Goal: Transaction & Acquisition: Subscribe to service/newsletter

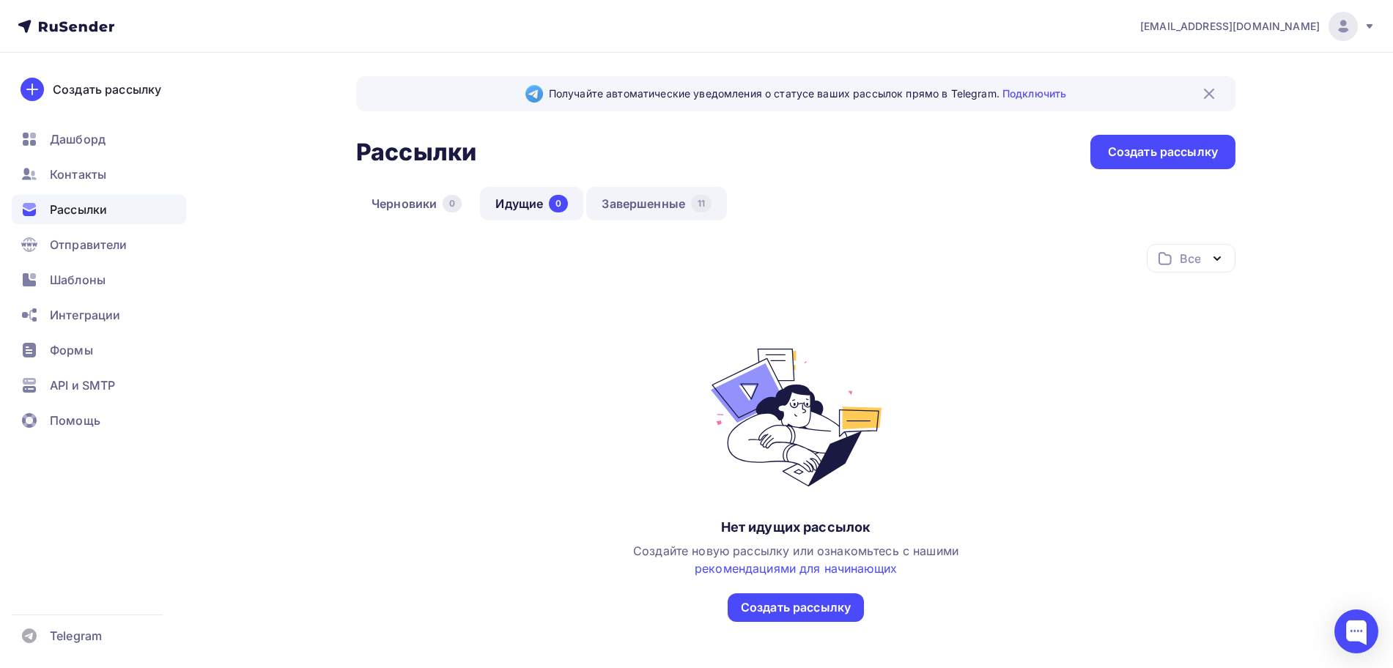
click at [646, 197] on link "Завершенные 11" at bounding box center [656, 204] width 141 height 34
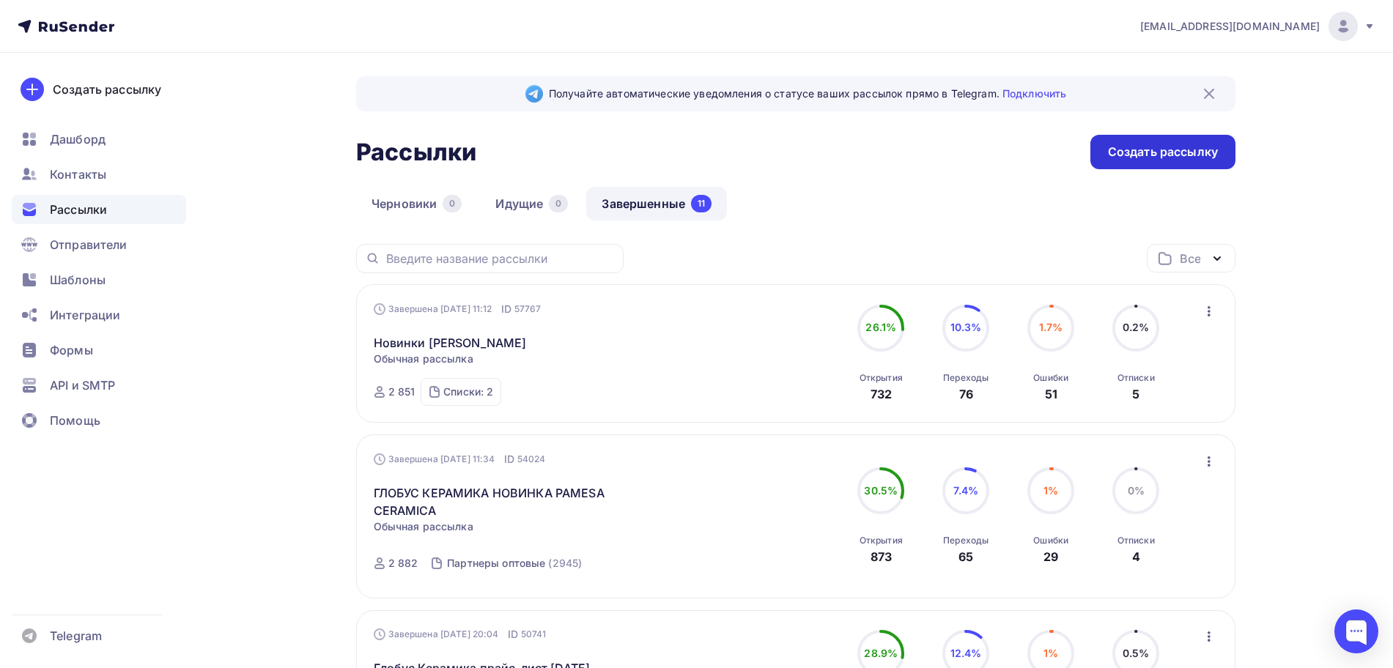
click at [1162, 147] on div "Создать рассылку" at bounding box center [1163, 152] width 110 height 17
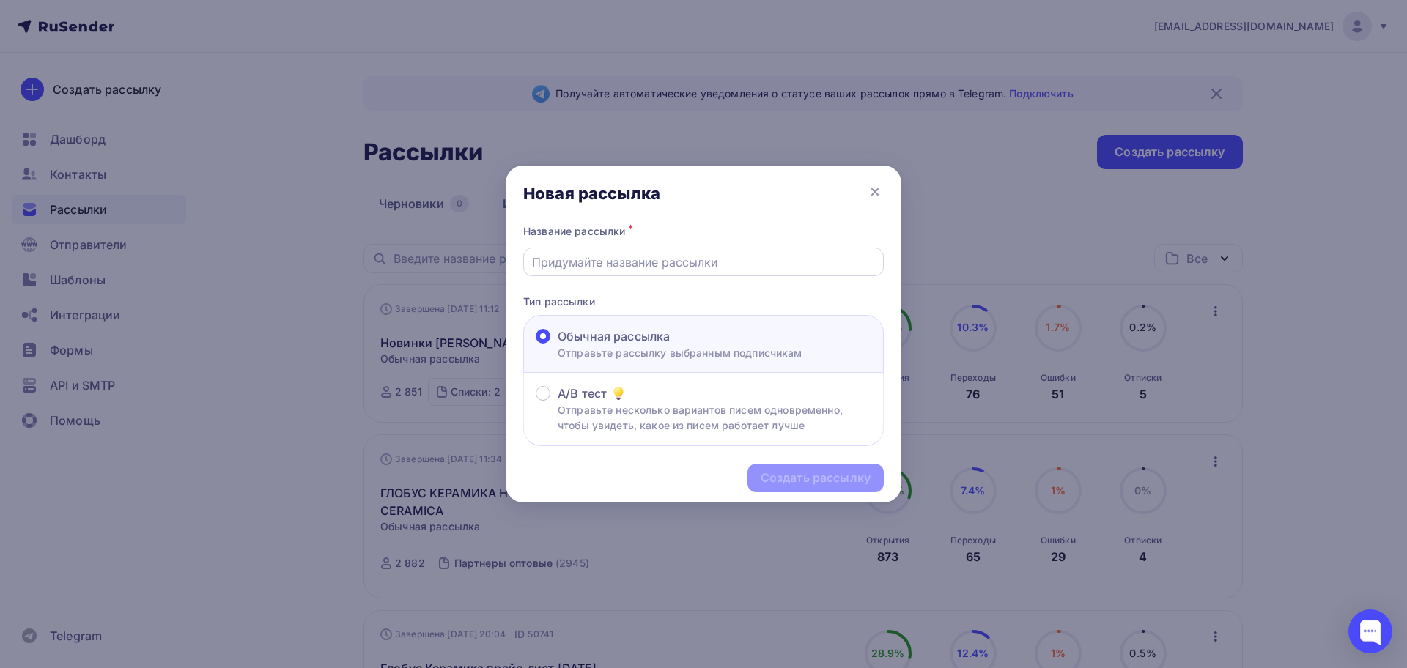
click at [581, 254] on input "text" at bounding box center [704, 263] width 344 height 18
paste input "ПОВЫШЕНИЦ ЦЕН С [DATE] [PERSON_NAME]"
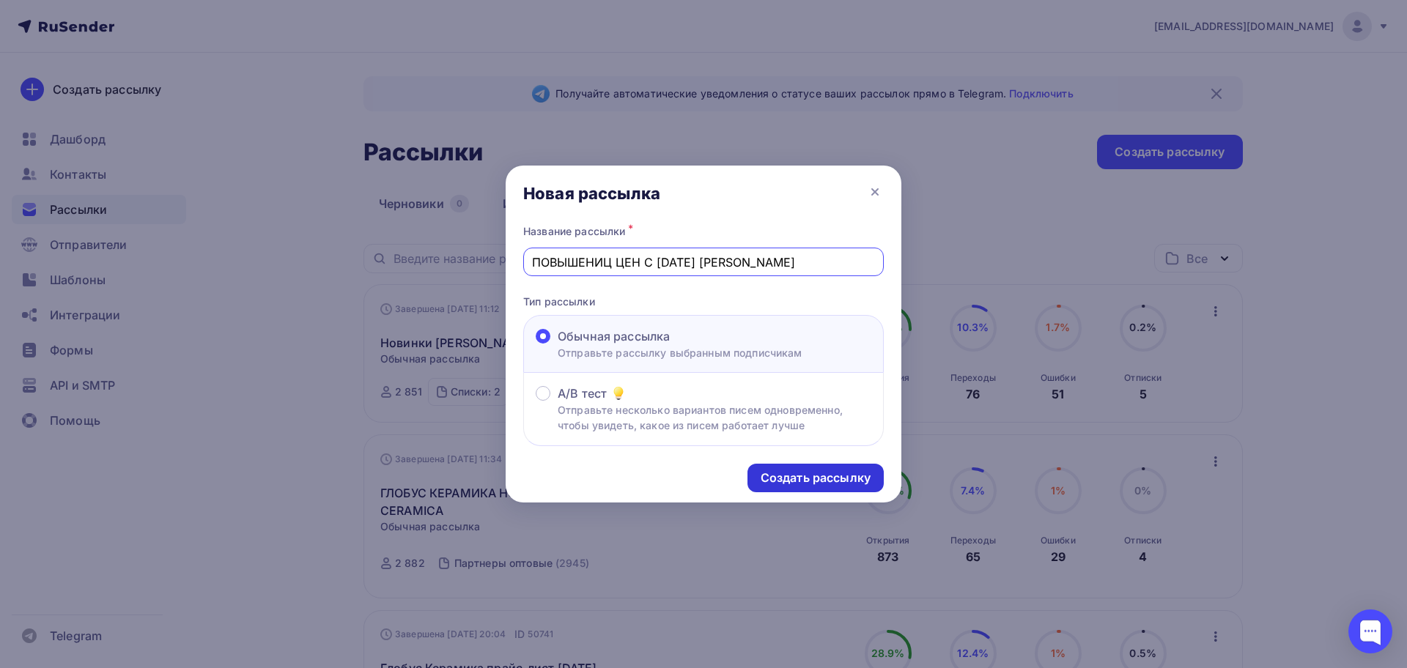
type input "ПОВЫШЕНИЦ ЦЕН С [DATE] [PERSON_NAME]"
click at [782, 470] on div "Создать рассылку" at bounding box center [816, 478] width 110 height 17
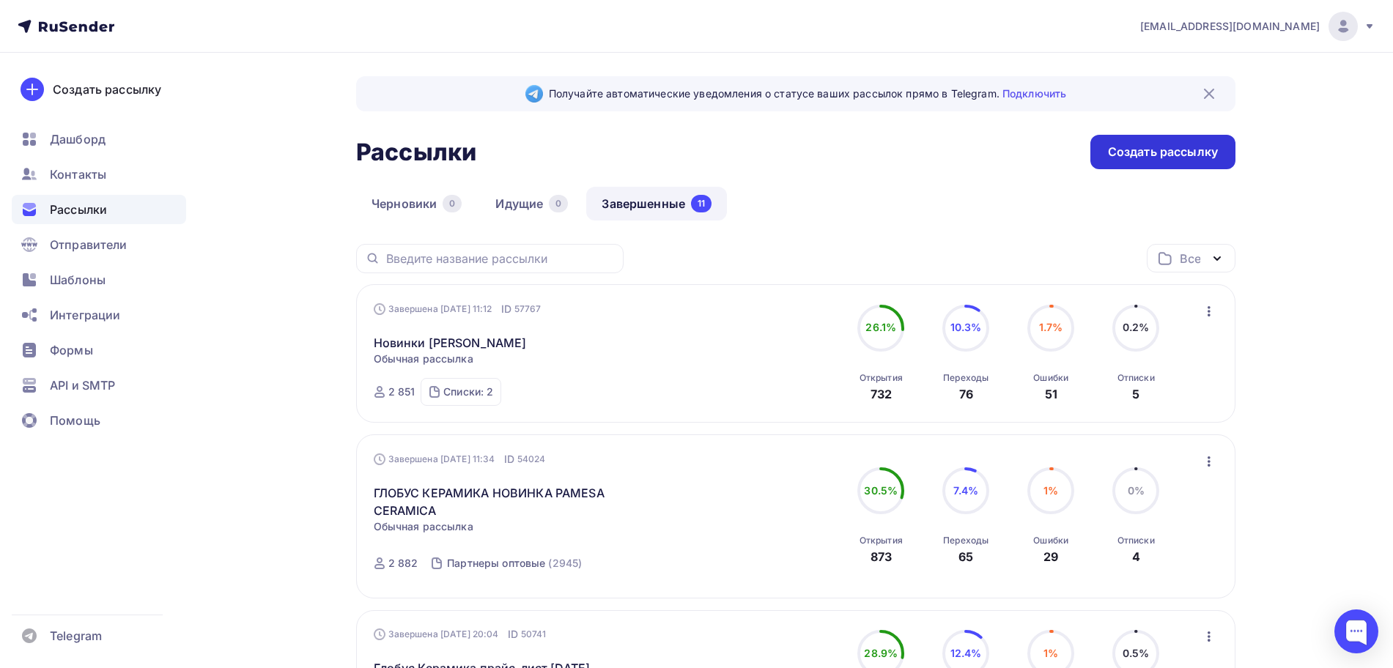
click at [1142, 146] on div "Создать рассылку" at bounding box center [1163, 152] width 110 height 17
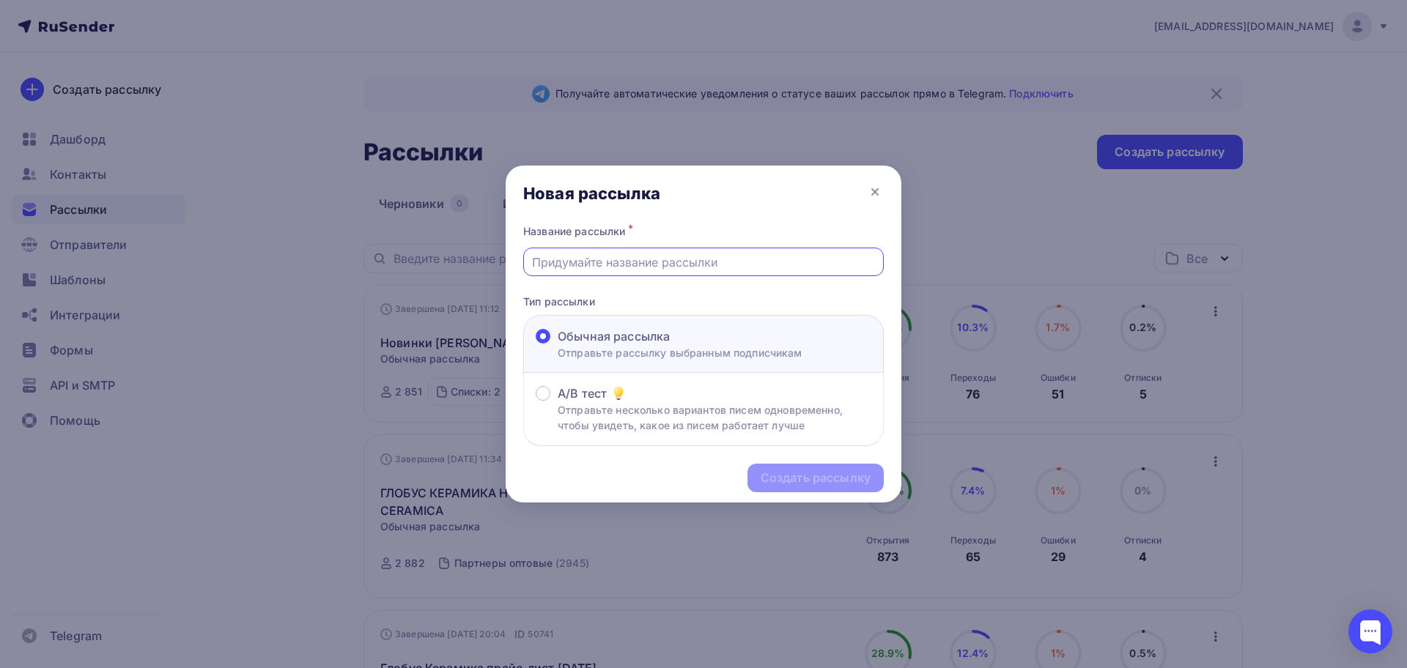
click at [621, 265] on input "text" at bounding box center [704, 263] width 344 height 18
click at [876, 188] on icon at bounding box center [875, 192] width 18 height 18
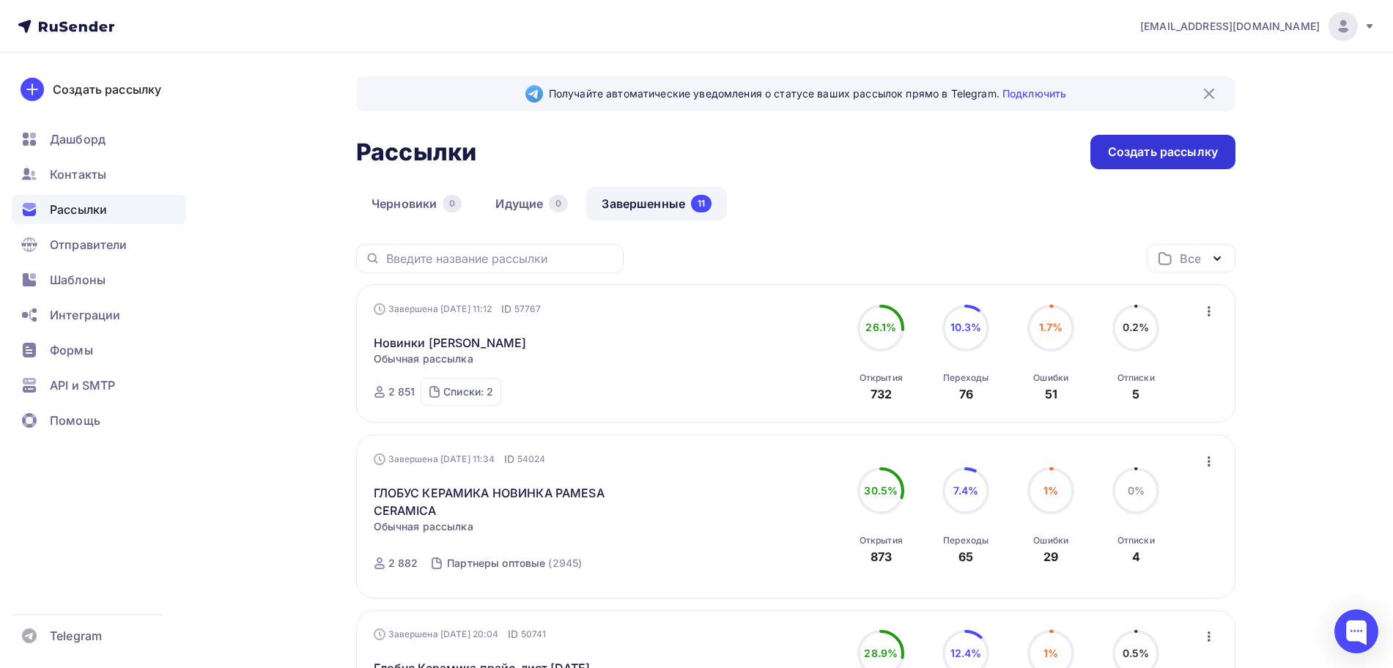
click at [1141, 157] on div "Создать рассылку" at bounding box center [1163, 152] width 110 height 17
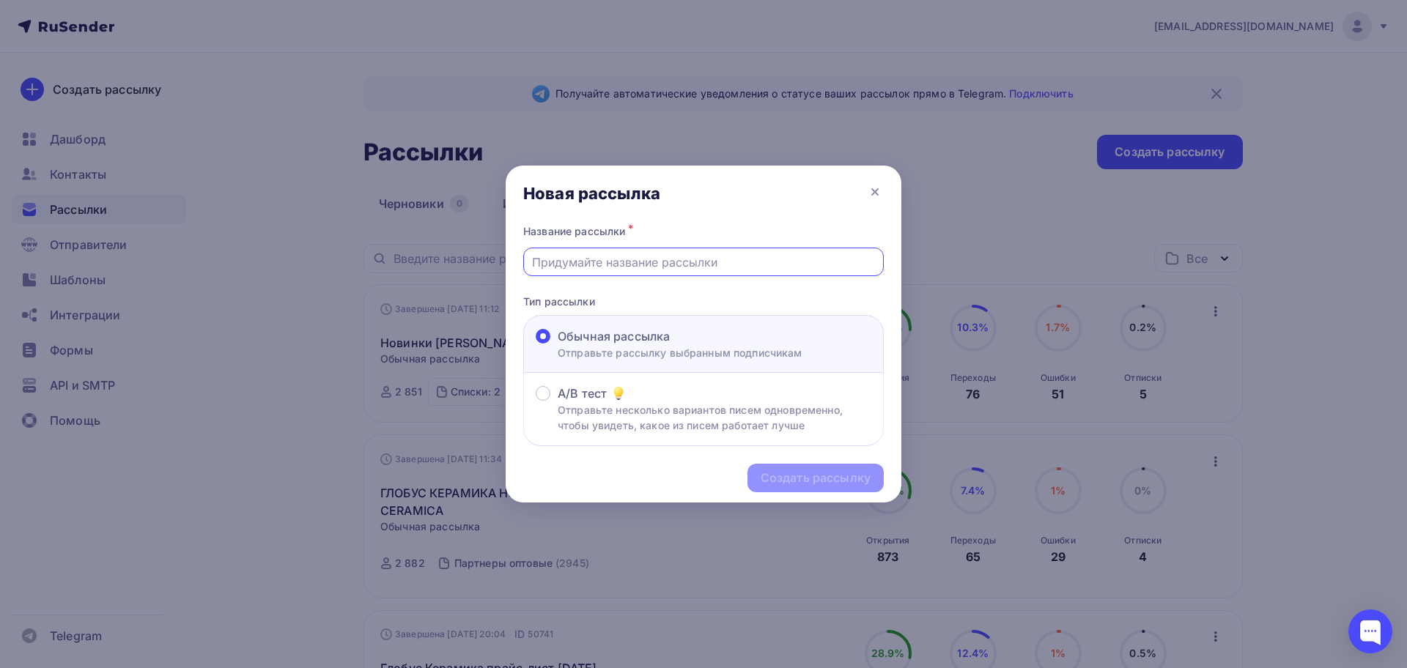
click at [637, 265] on input "text" at bounding box center [704, 263] width 344 height 18
paste input "ПОВЫШЕНИЦ ЦЕН С [DATE] [PERSON_NAME]"
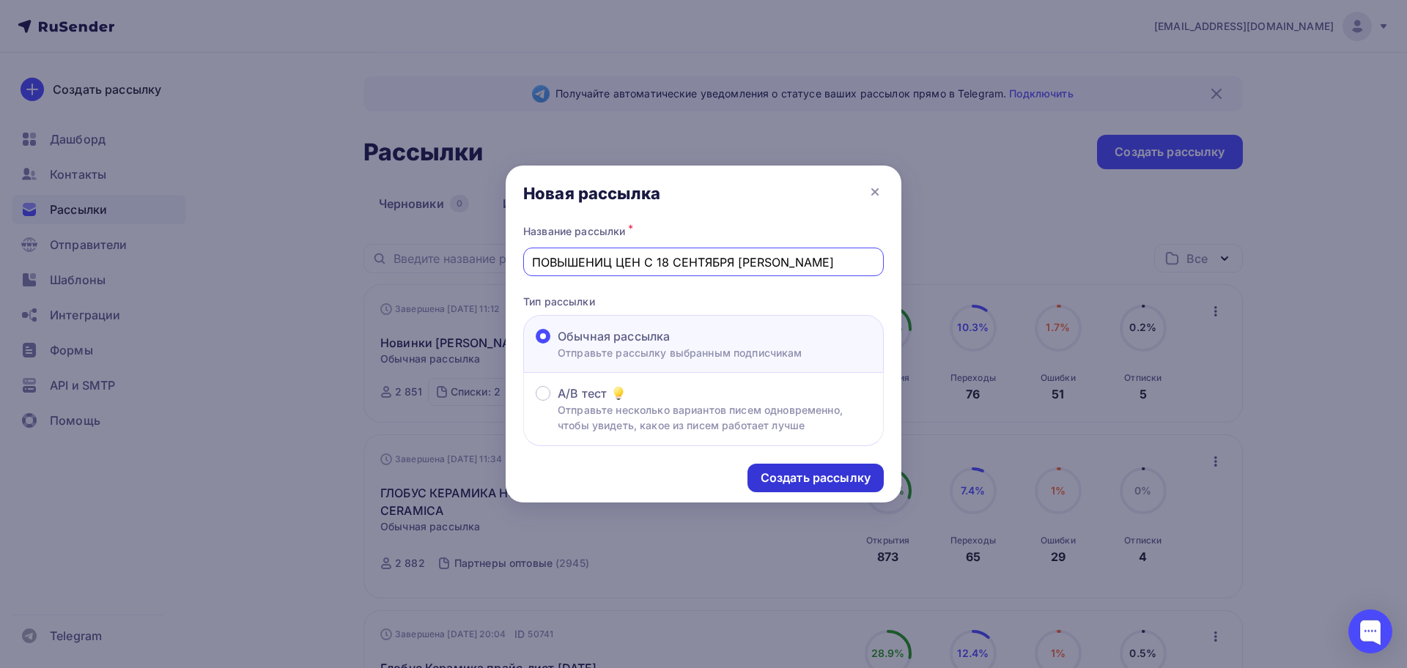
type input "ПОВЫШЕНИЦ ЦЕН С [DATE] [PERSON_NAME]"
click at [800, 474] on div "Создать рассылку" at bounding box center [816, 478] width 110 height 17
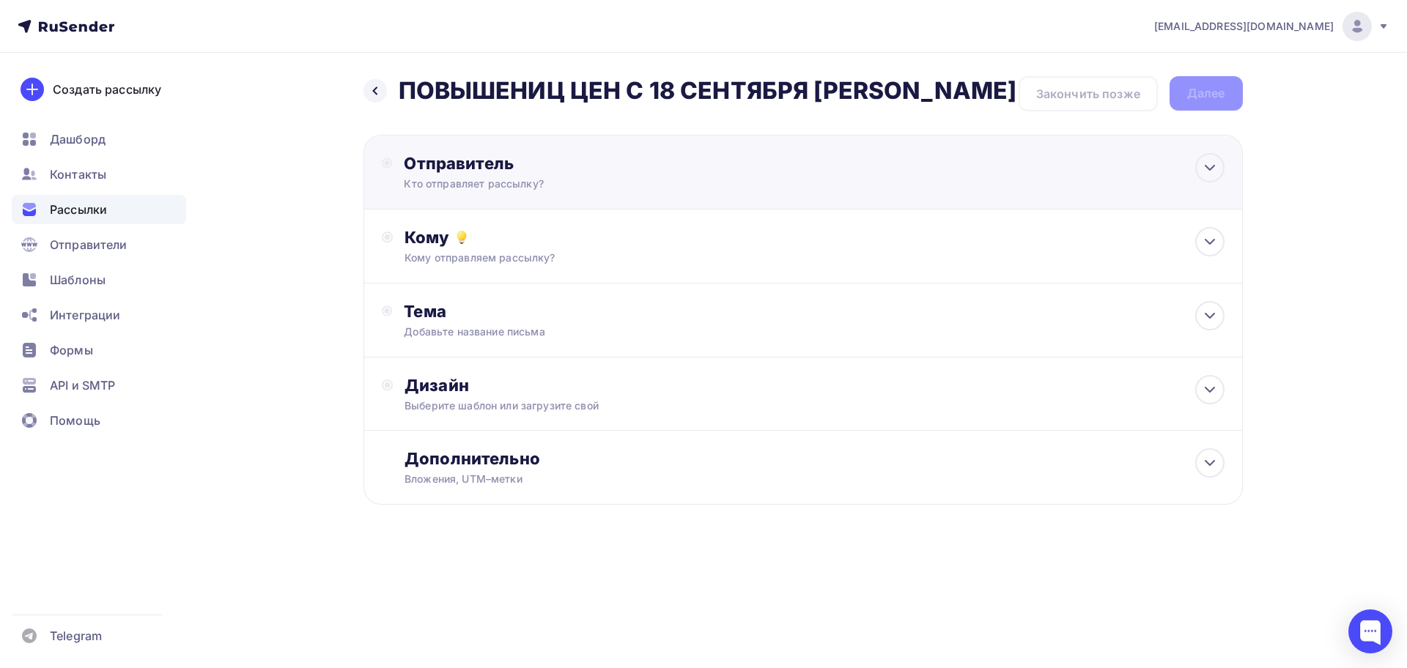
click at [551, 174] on div "Отправитель" at bounding box center [562, 163] width 317 height 21
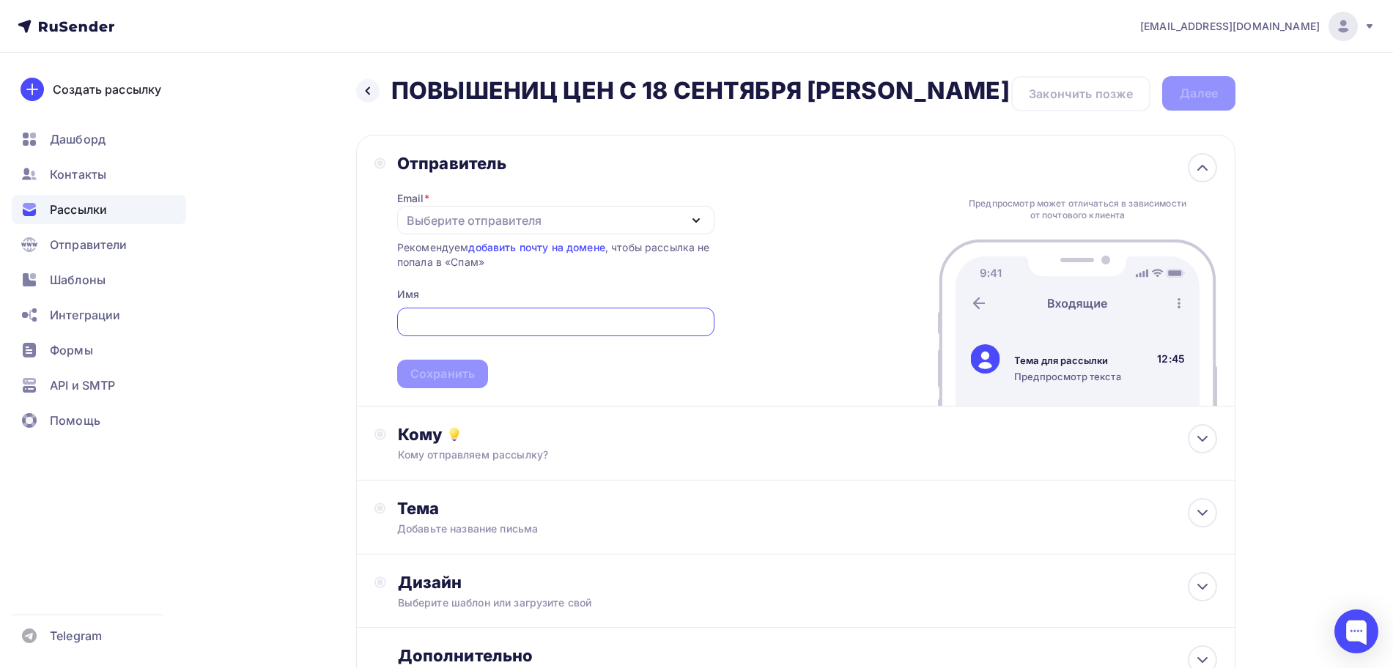
click at [547, 234] on div "Выберите отправителя" at bounding box center [555, 220] width 317 height 29
click at [476, 272] on div "opt@globusc.ru" at bounding box center [518, 263] width 206 height 18
drag, startPoint x: 812, startPoint y: 86, endPoint x: 816, endPoint y: 113, distance: 27.5
click at [816, 106] on h2 "ПОВЫШЕНИЦ ЦЕН С [DATE] [PERSON_NAME]" at bounding box center [700, 90] width 618 height 29
click at [803, 87] on h2 "ПОВЫШЕНИЦ ЦЕН С [DATE] [PERSON_NAME]" at bounding box center [700, 90] width 618 height 29
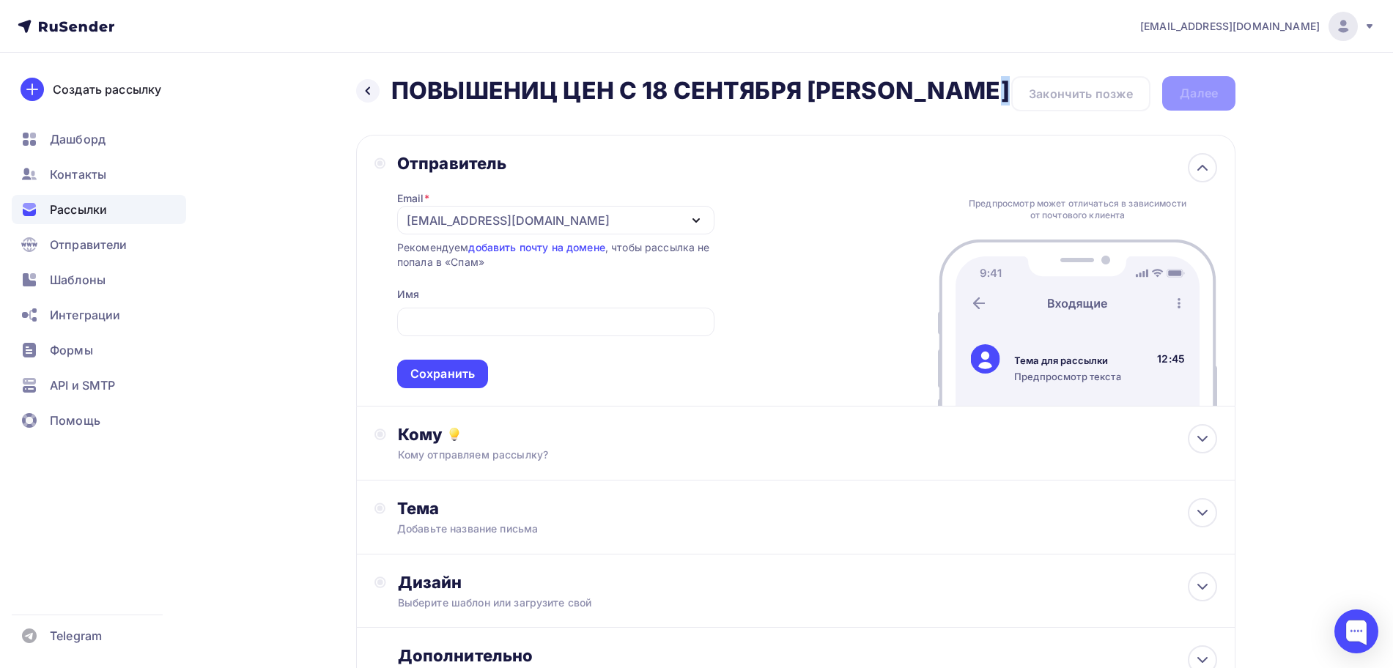
click at [808, 87] on h2 "ПОВЫШЕНИЦ ЦЕН С [DATE] [PERSON_NAME]" at bounding box center [700, 90] width 618 height 29
click at [813, 88] on h2 "ПОВЫШЕНИЦ ЦЕН С [DATE] [PERSON_NAME]" at bounding box center [700, 90] width 618 height 29
drag, startPoint x: 808, startPoint y: 86, endPoint x: 813, endPoint y: 103, distance: 17.2
click at [813, 103] on h2 "ПОВЫШЕНИЦ ЦЕН С [DATE] [PERSON_NAME]" at bounding box center [700, 90] width 618 height 29
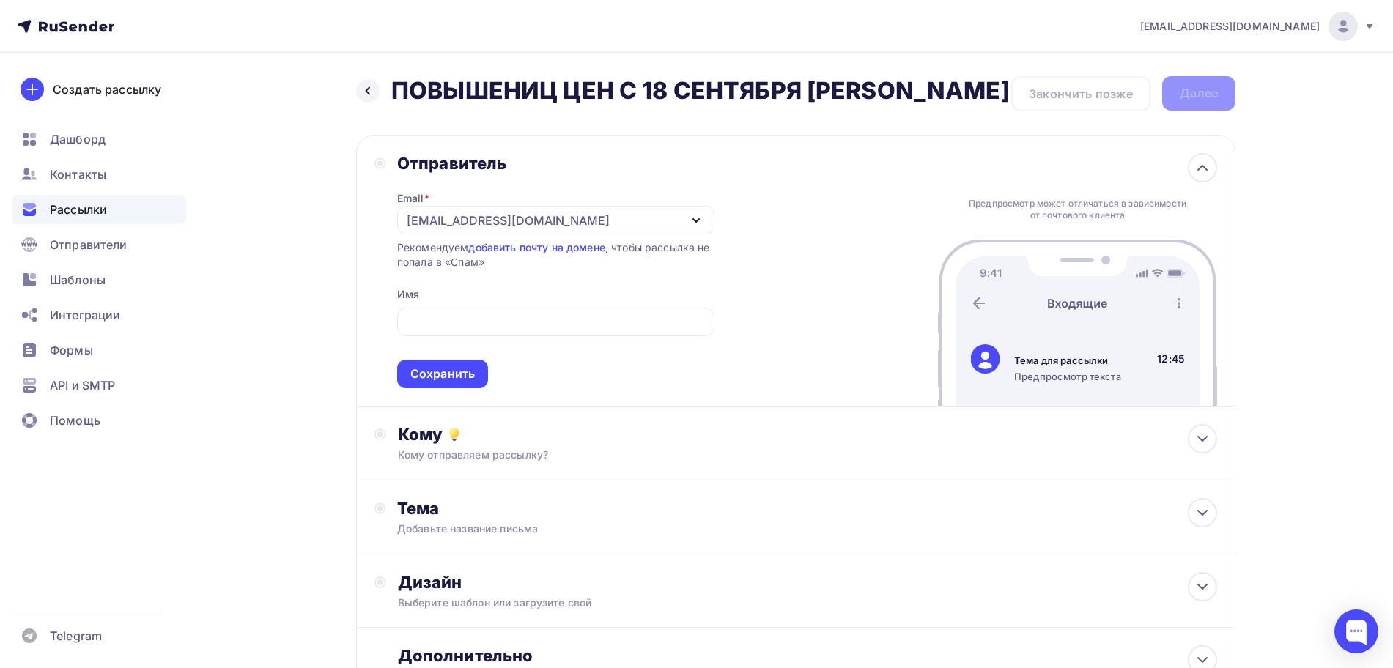
drag, startPoint x: 816, startPoint y: 107, endPoint x: 810, endPoint y: 92, distance: 16.1
click at [810, 92] on h2 "ПОВЫШЕНИЦ ЦЕН С [DATE] [PERSON_NAME]" at bounding box center [700, 90] width 618 height 29
copy h2 "Глобус Керамика"
click at [509, 331] on input "text" at bounding box center [555, 323] width 300 height 18
paste input "Глобус Керамика"
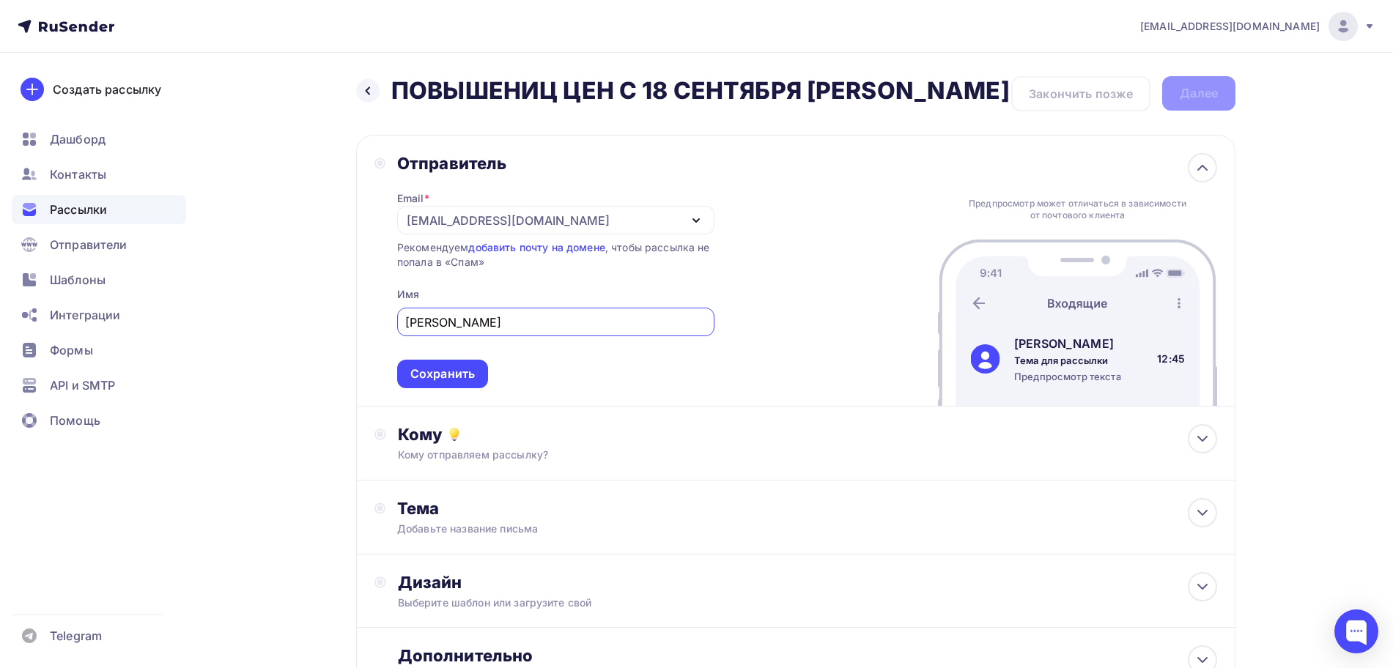
scroll to position [92, 0]
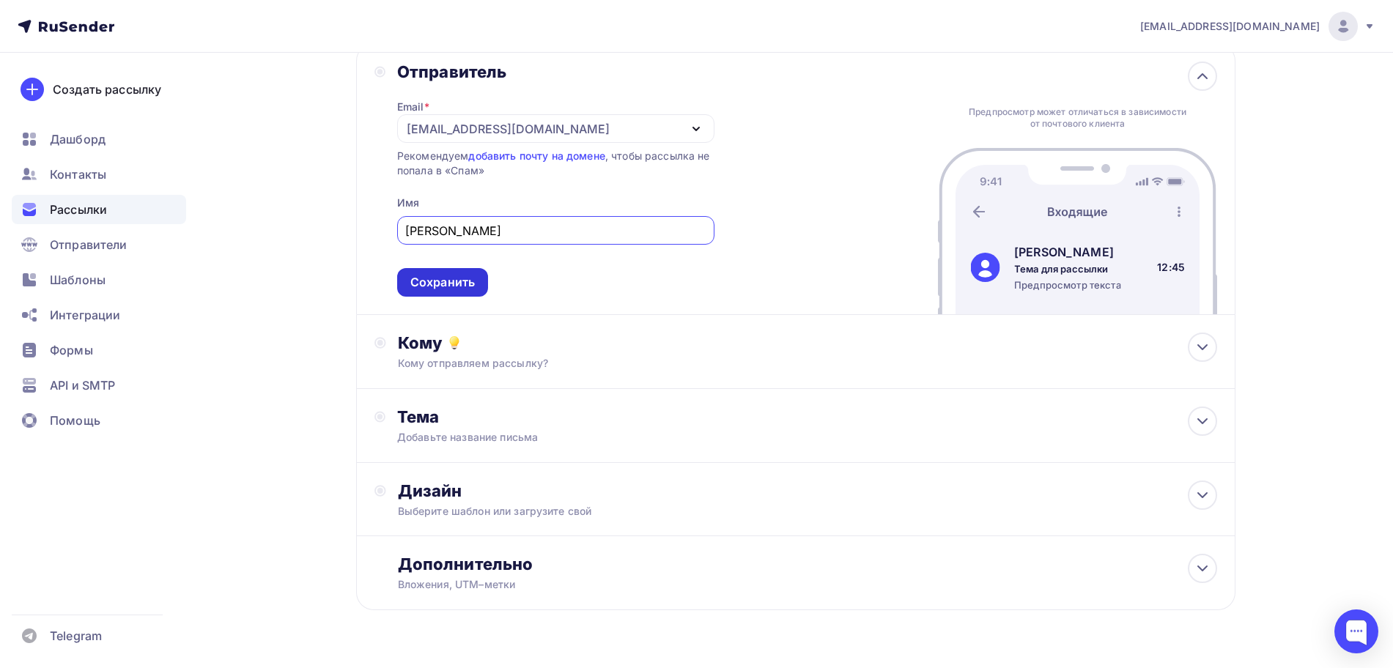
type input "Глобус Керамика"
click at [464, 291] on div "Сохранить" at bounding box center [442, 282] width 64 height 17
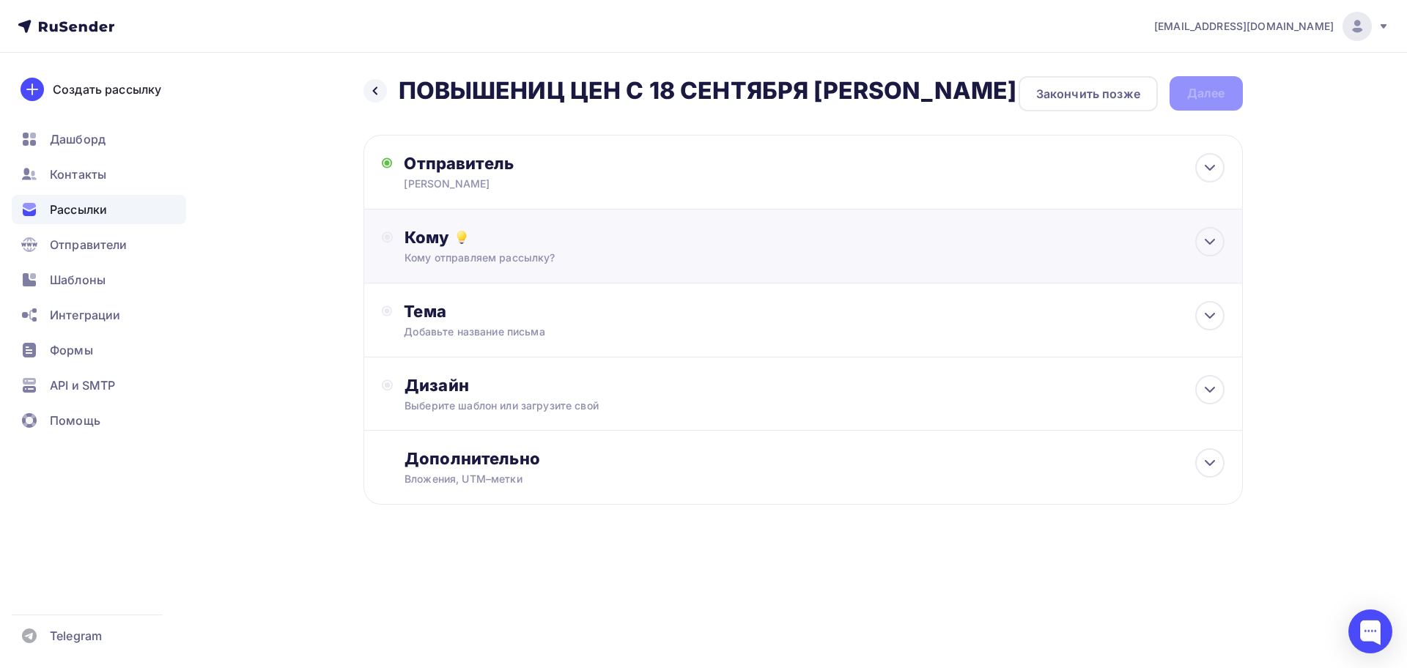
click at [488, 248] on div "Кому" at bounding box center [814, 237] width 819 height 21
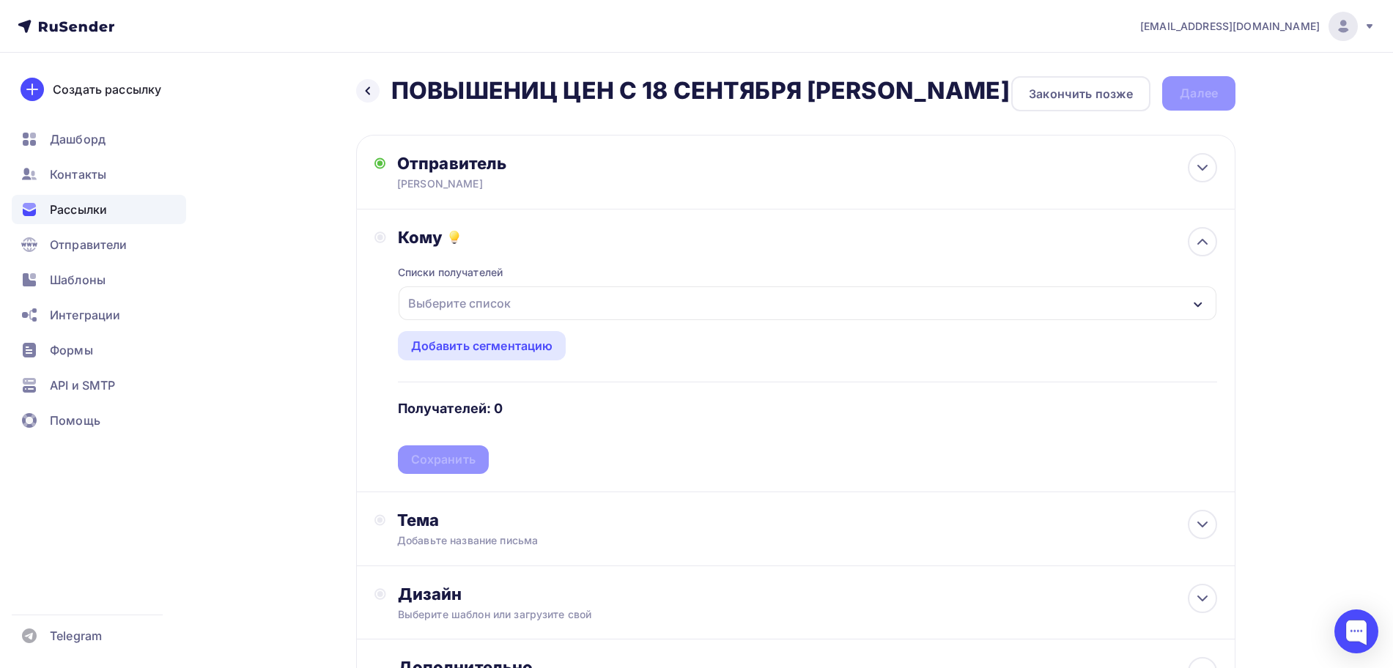
click at [482, 317] on div "Выберите список" at bounding box center [459, 303] width 114 height 26
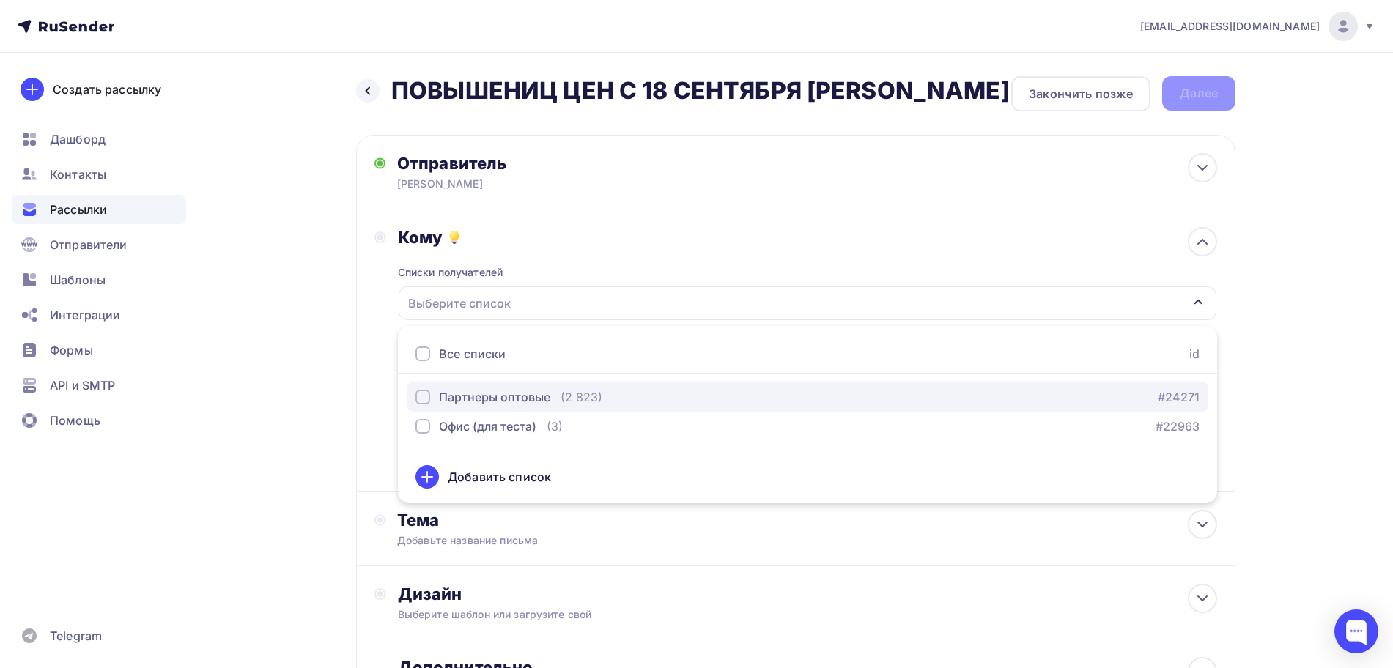
click at [483, 406] on div "Партнеры оптовые" at bounding box center [494, 397] width 111 height 18
click at [281, 361] on div "Назад ПОВЫШЕНИЦ ЦЕН С 18 СЕНТЯБРЯ Глобус Керамика ПОВЫШЕНИЦ ЦЕН С 18 СЕНТЯБРЯ Г…" at bounding box center [696, 431] width 1201 height 756
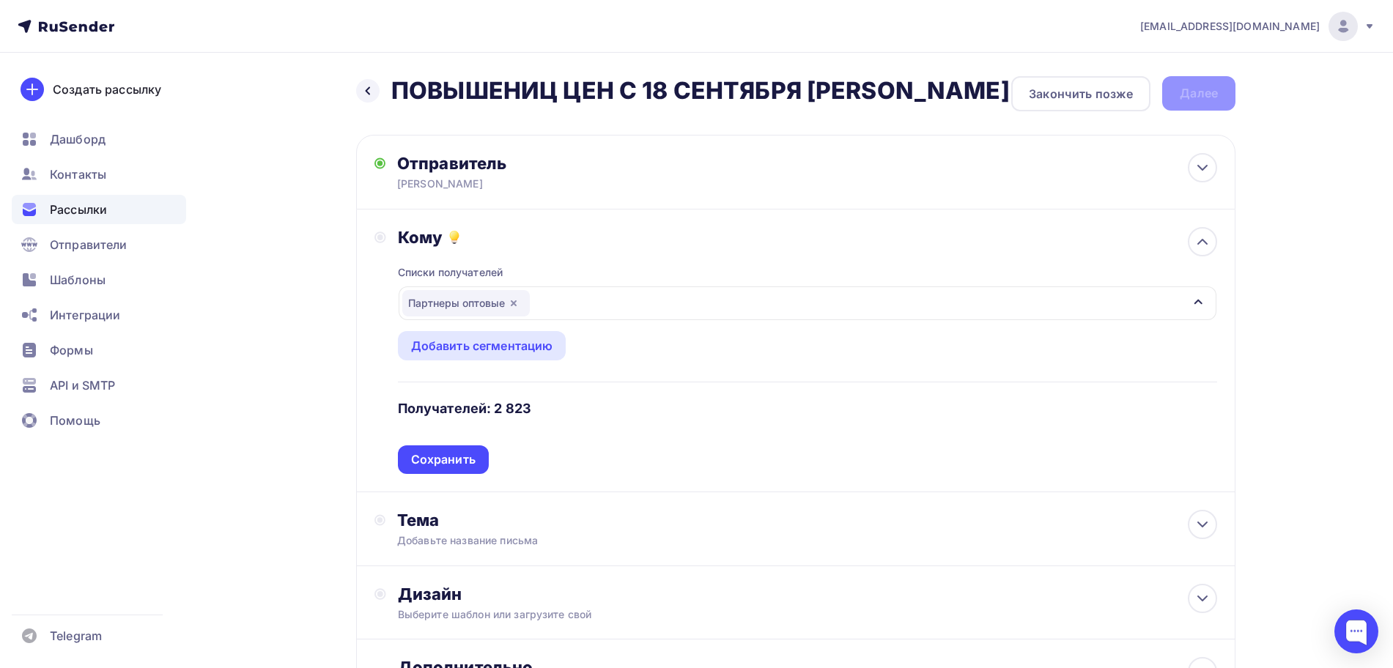
scroll to position [163, 0]
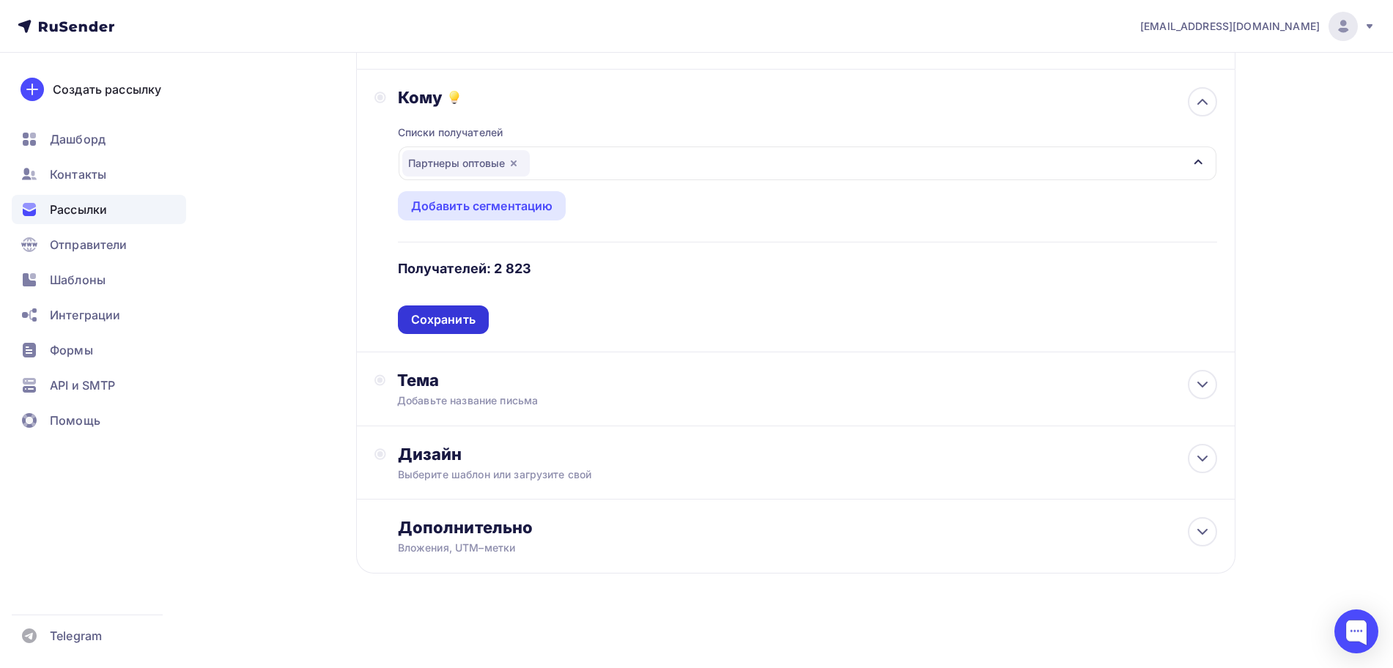
click at [445, 318] on div "Сохранить" at bounding box center [443, 319] width 64 height 17
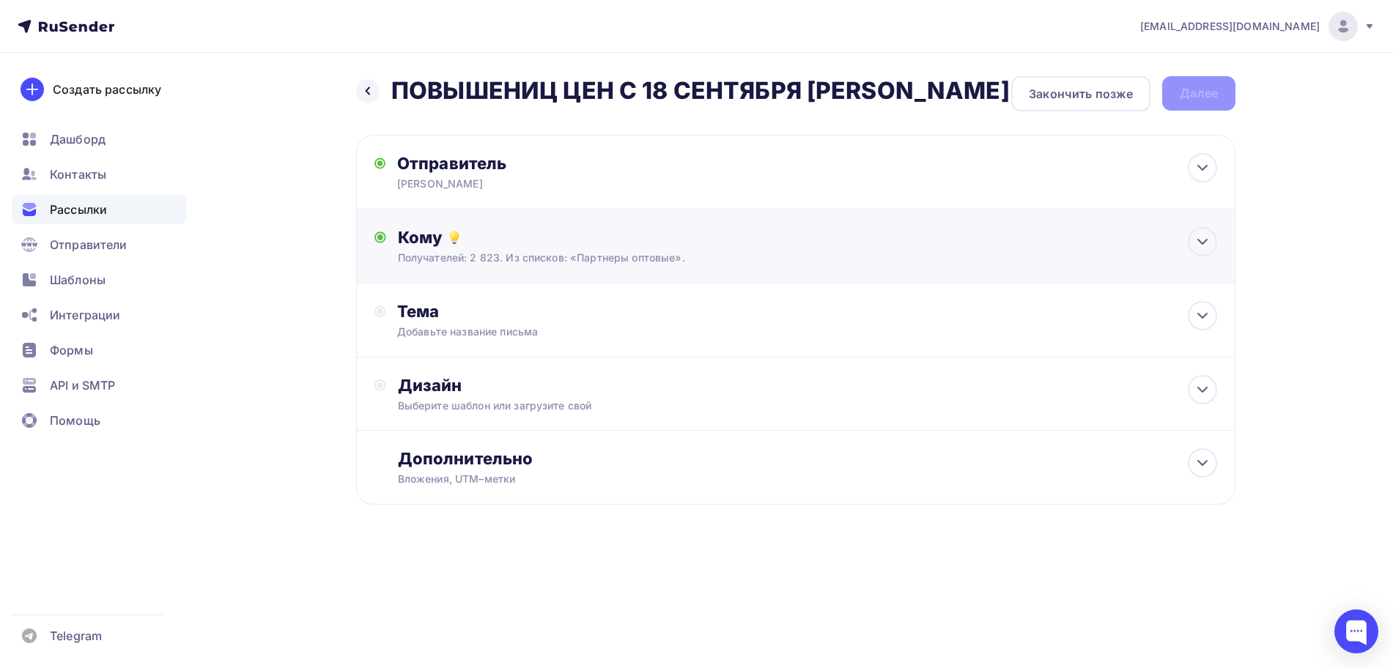
scroll to position [0, 0]
click at [441, 322] on div "Тема" at bounding box center [548, 311] width 289 height 21
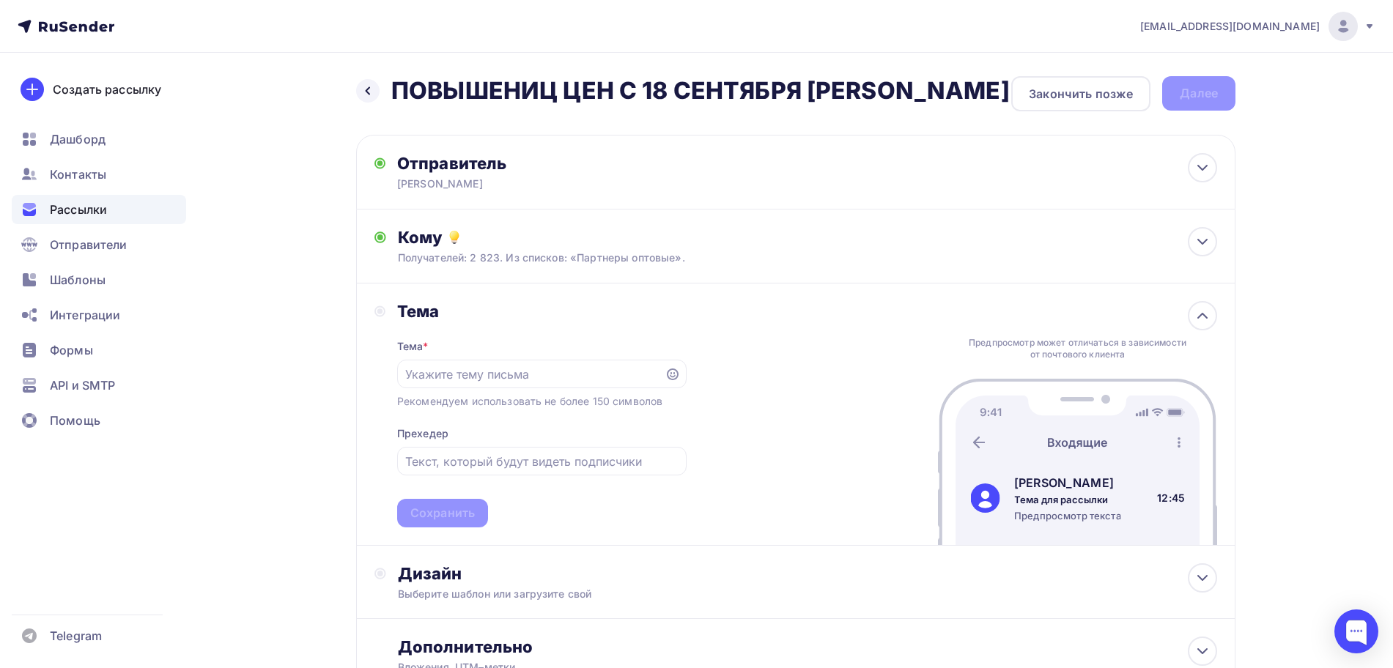
drag, startPoint x: 459, startPoint y: 93, endPoint x: 520, endPoint y: 110, distance: 63.8
click at [520, 106] on h2 "ПОВЫШЕНИЦ ЦЕН С [DATE] [PERSON_NAME]" at bounding box center [700, 90] width 618 height 29
copy h2 "ПОВЫШЕНИЦ ЦЕН С [DATE] [PERSON_NAME]"
click at [439, 383] on input "text" at bounding box center [530, 375] width 251 height 18
paste input "ПОВЫШЕНИЦ ЦЕН С [DATE] [PERSON_NAME]"
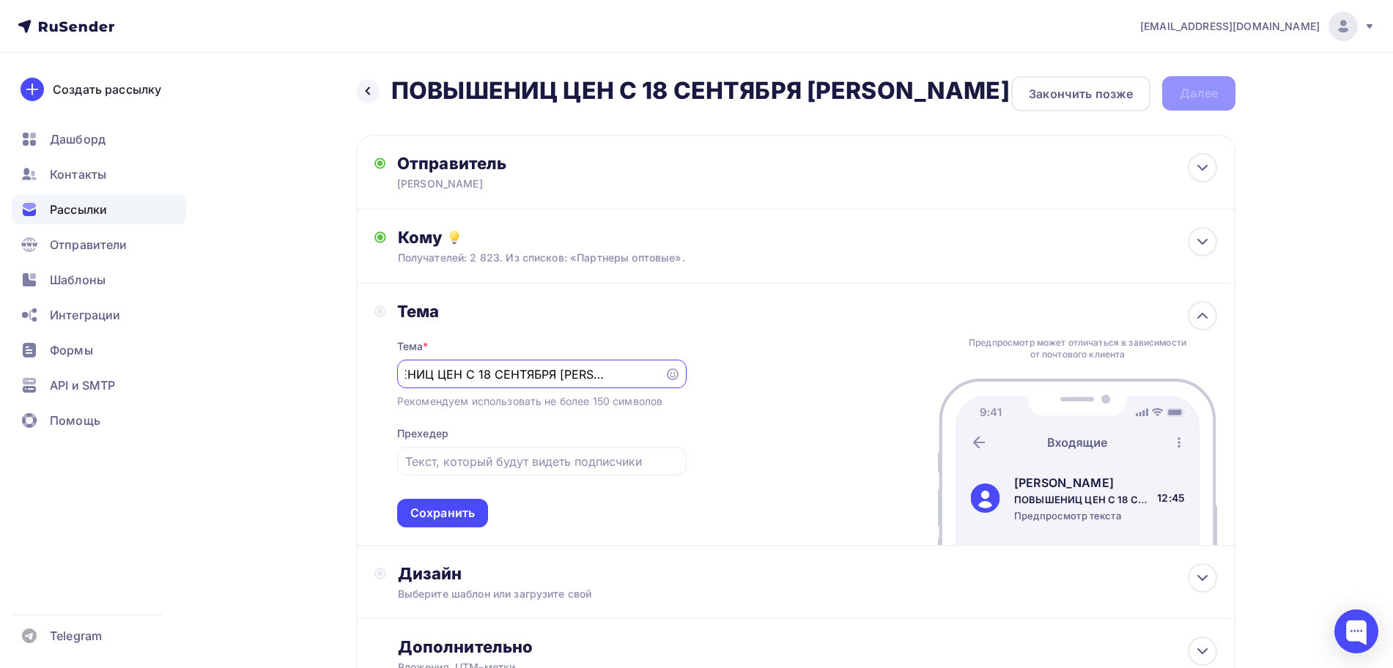
scroll to position [92, 0]
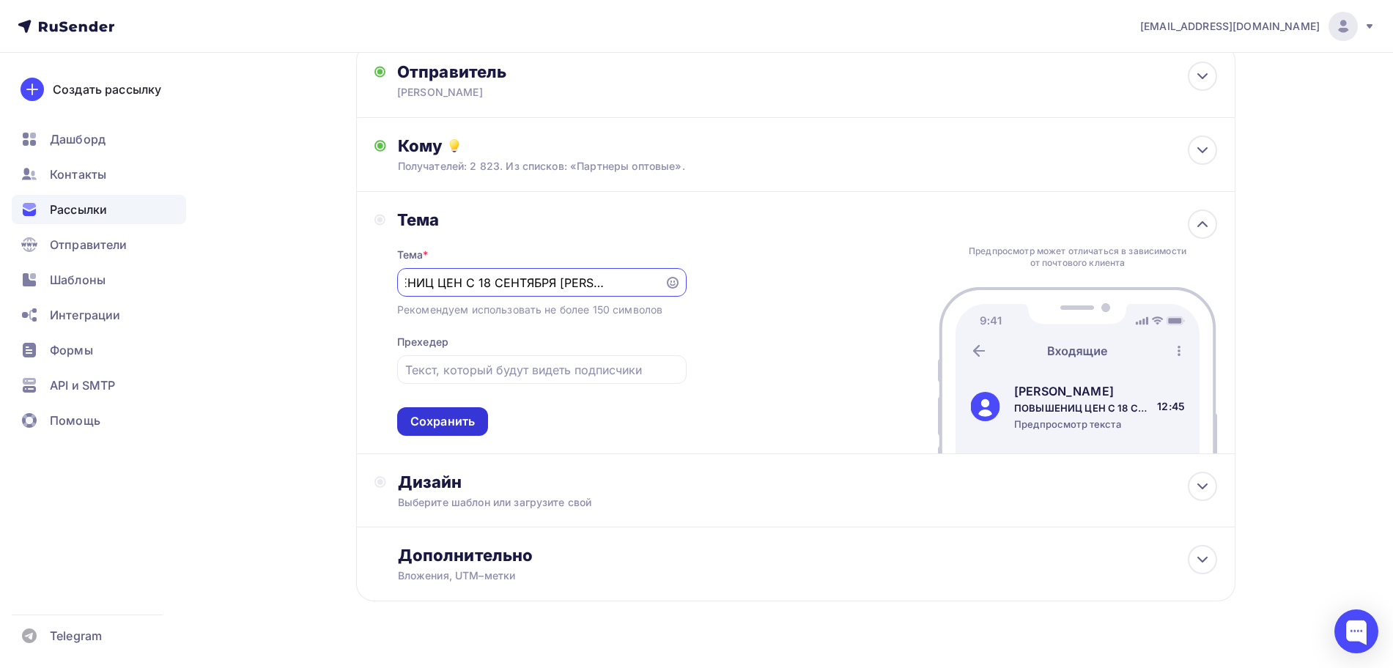
type input "ПОВЫШЕНИЦ ЦЕН С [DATE] [PERSON_NAME]"
click at [462, 430] on div "Сохранить" at bounding box center [442, 421] width 64 height 17
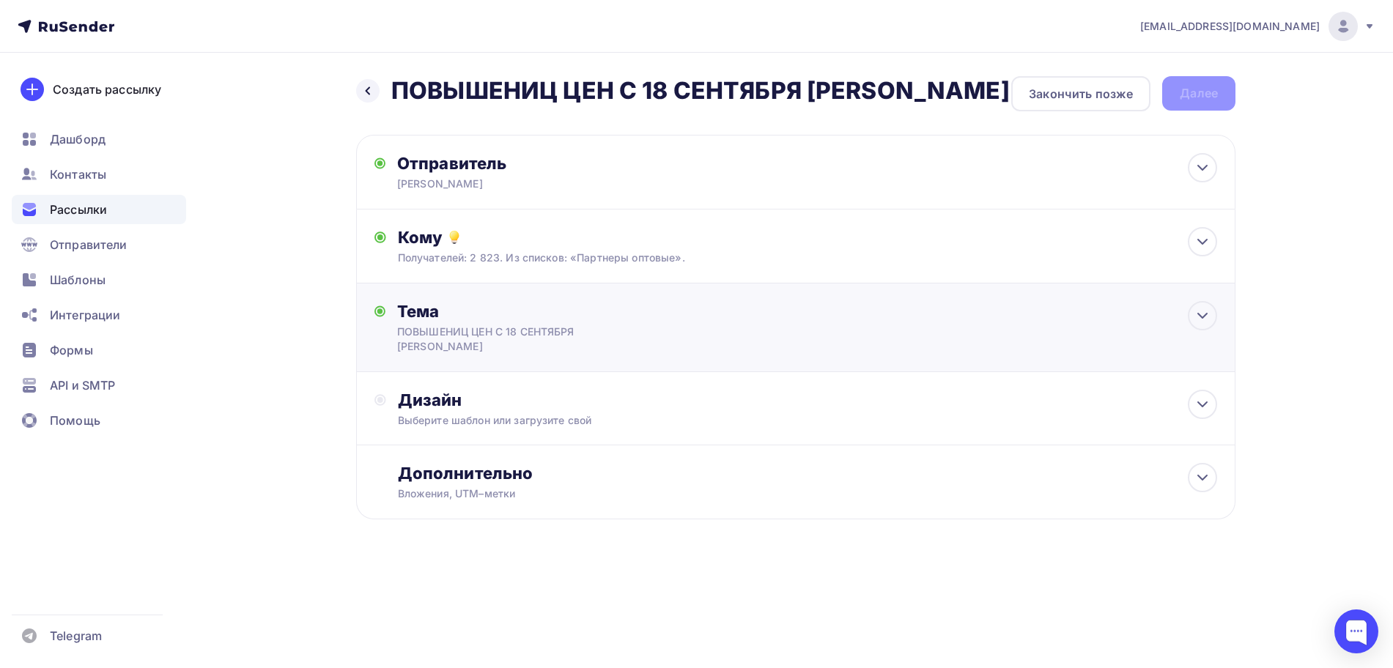
scroll to position [0, 0]
click at [503, 410] on div "Дизайн" at bounding box center [814, 400] width 819 height 21
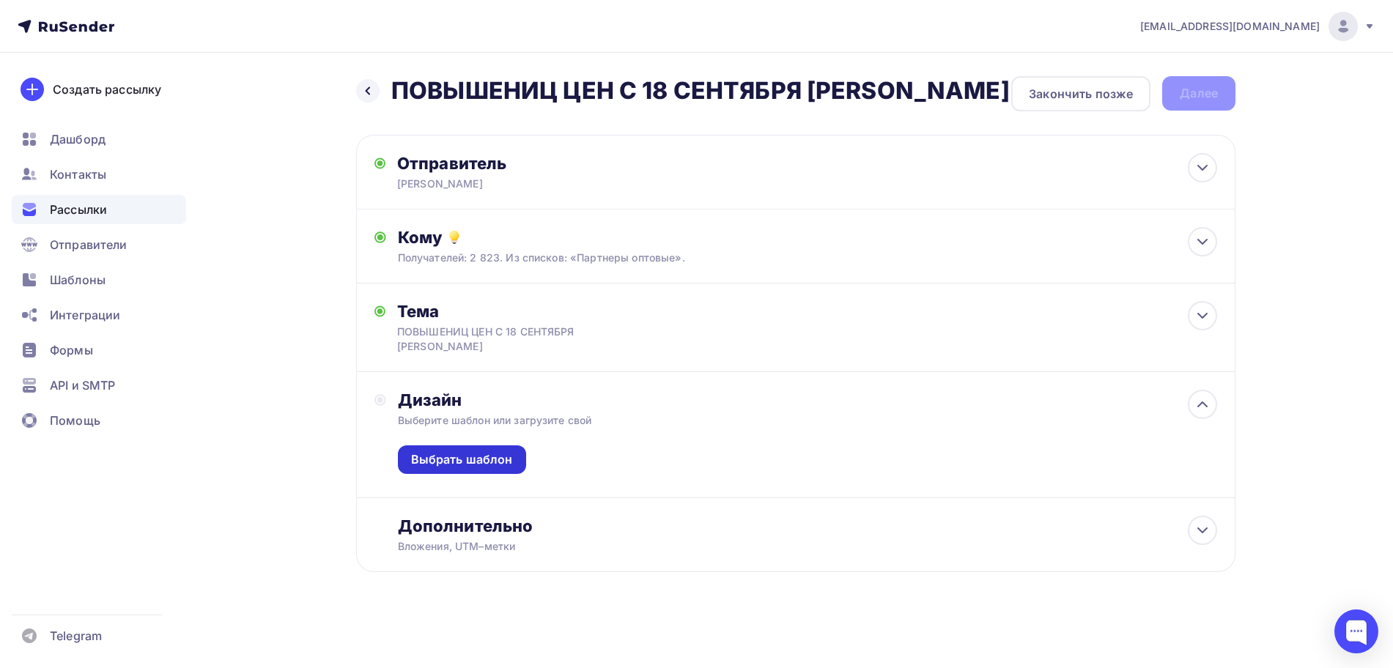
click at [486, 468] on div "Выбрать шаблон" at bounding box center [462, 459] width 102 height 17
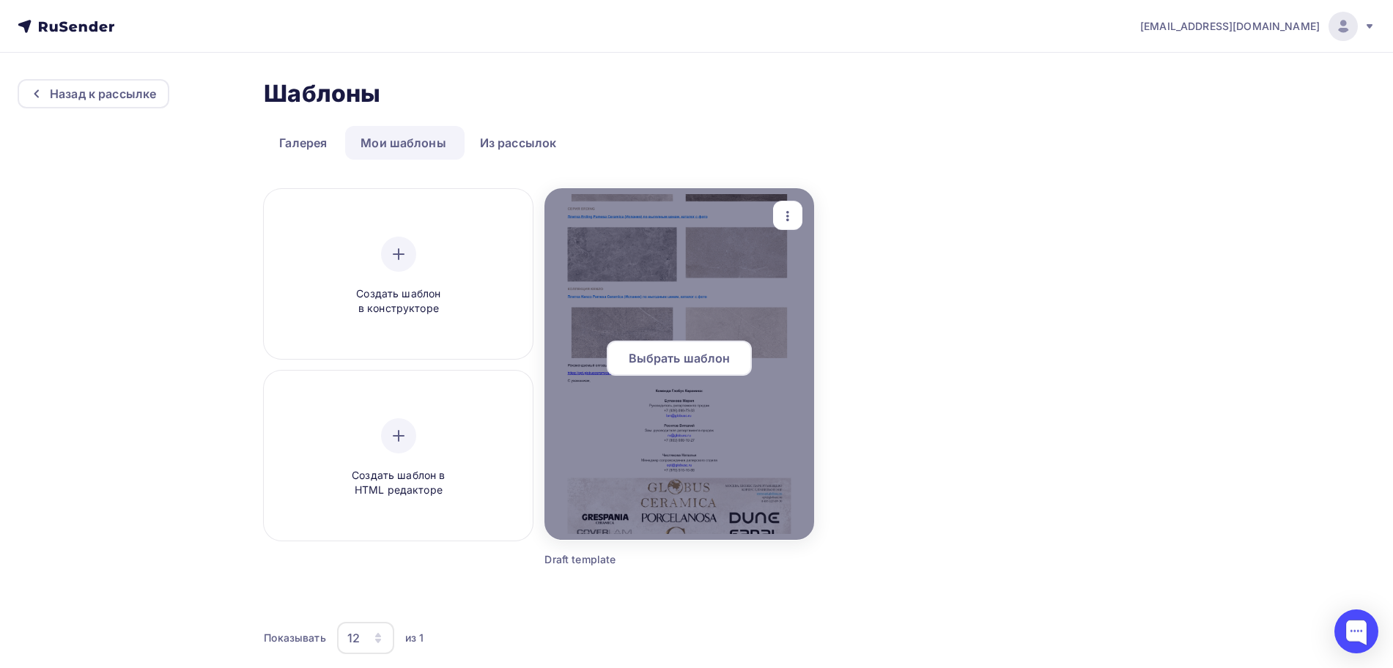
click at [785, 214] on icon "button" at bounding box center [788, 216] width 18 height 18
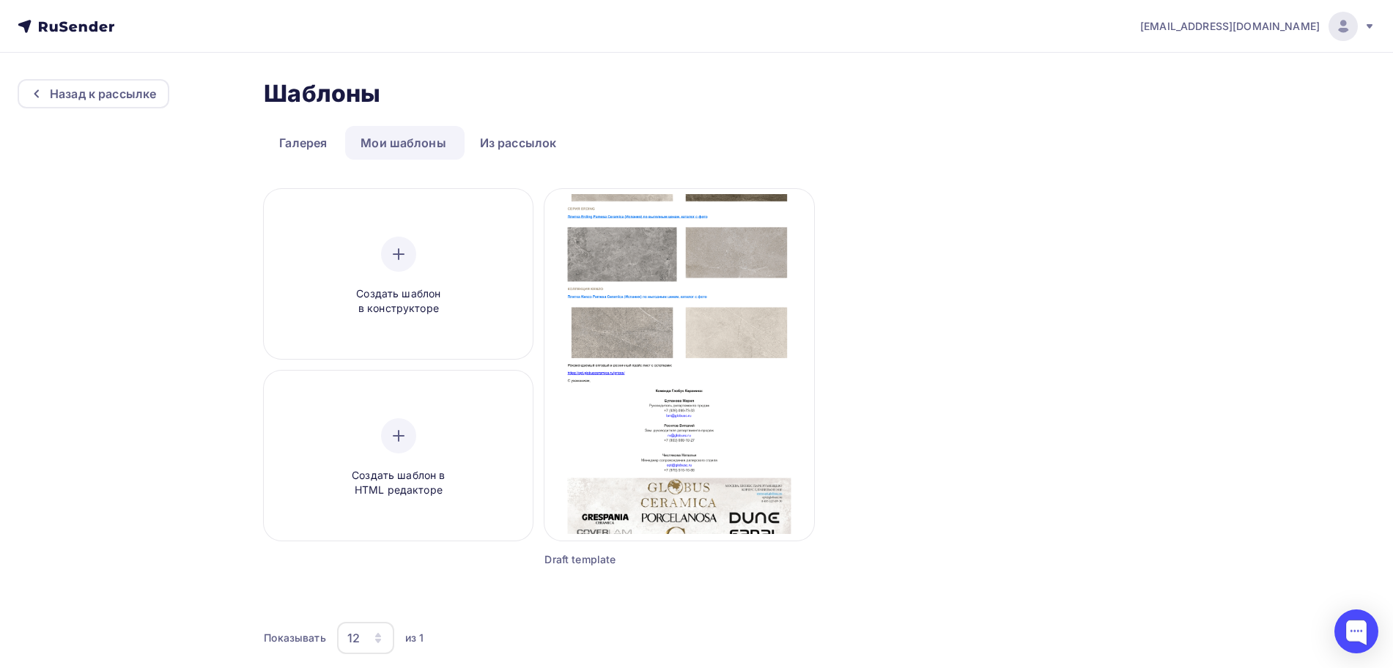
click at [832, 314] on div "Копировать" at bounding box center [854, 309] width 70 height 18
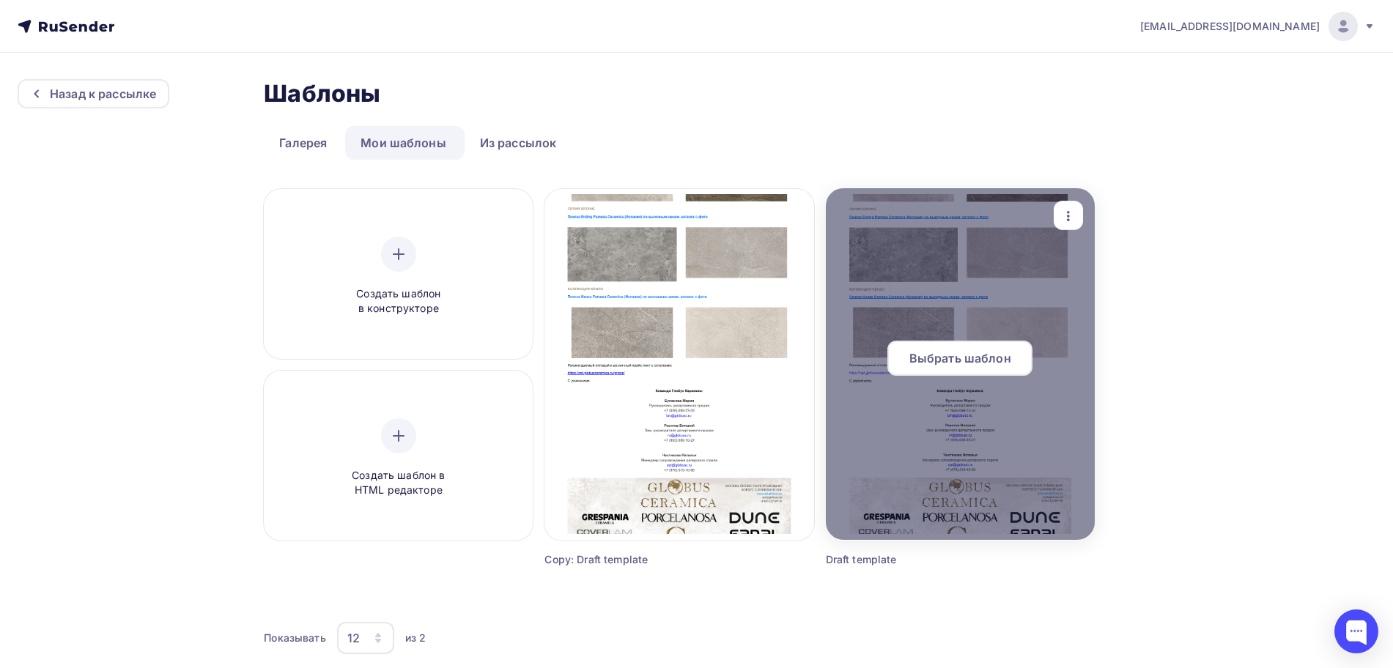
click at [942, 359] on span "Выбрать шаблон" at bounding box center [960, 359] width 102 height 18
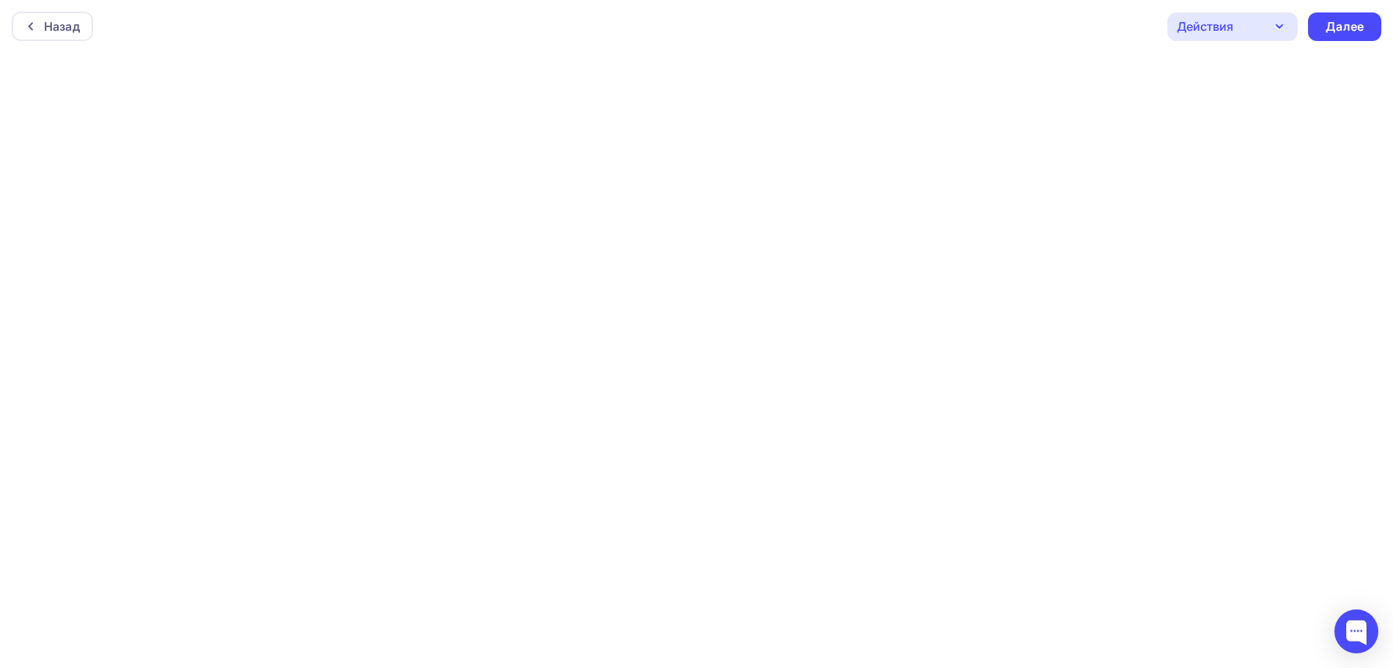
click at [928, 43] on div "Назад Действия Отправить тестовое письмо Предпросмотр Сохранить в Мои шаблоны В…" at bounding box center [696, 26] width 1393 height 53
click at [1358, 21] on div "Далее" at bounding box center [1345, 26] width 38 height 17
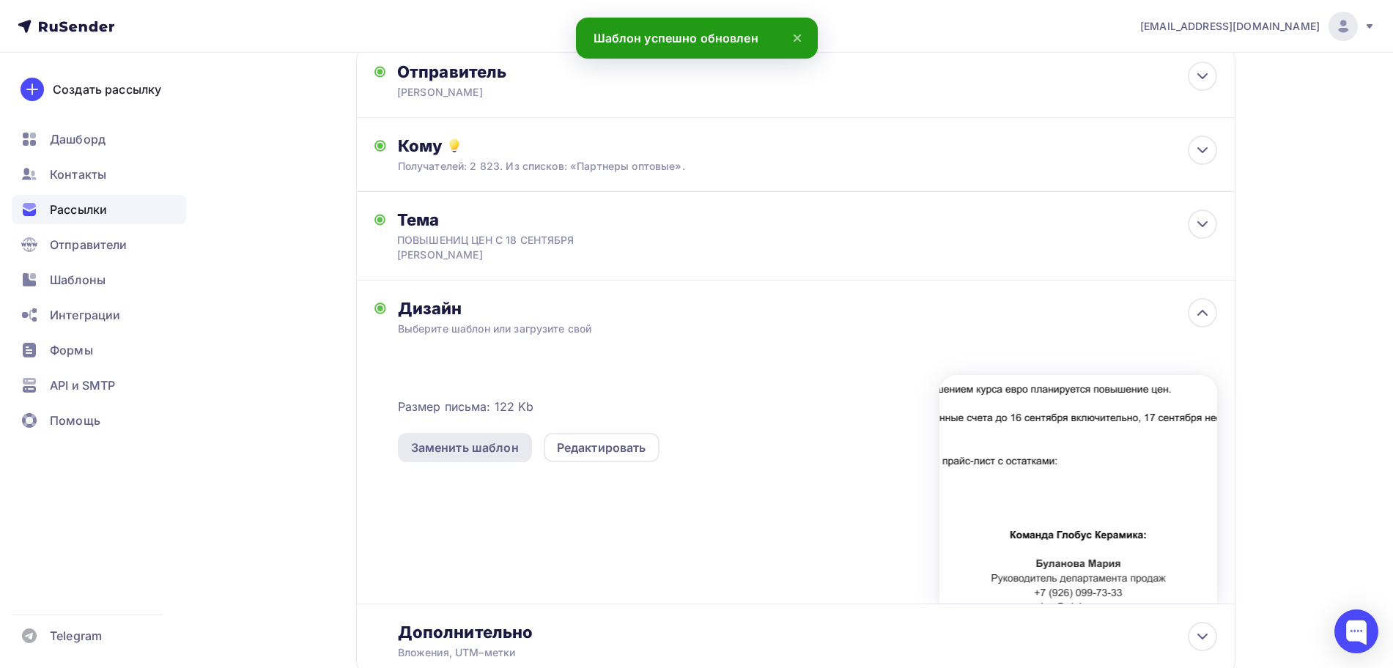
scroll to position [220, 0]
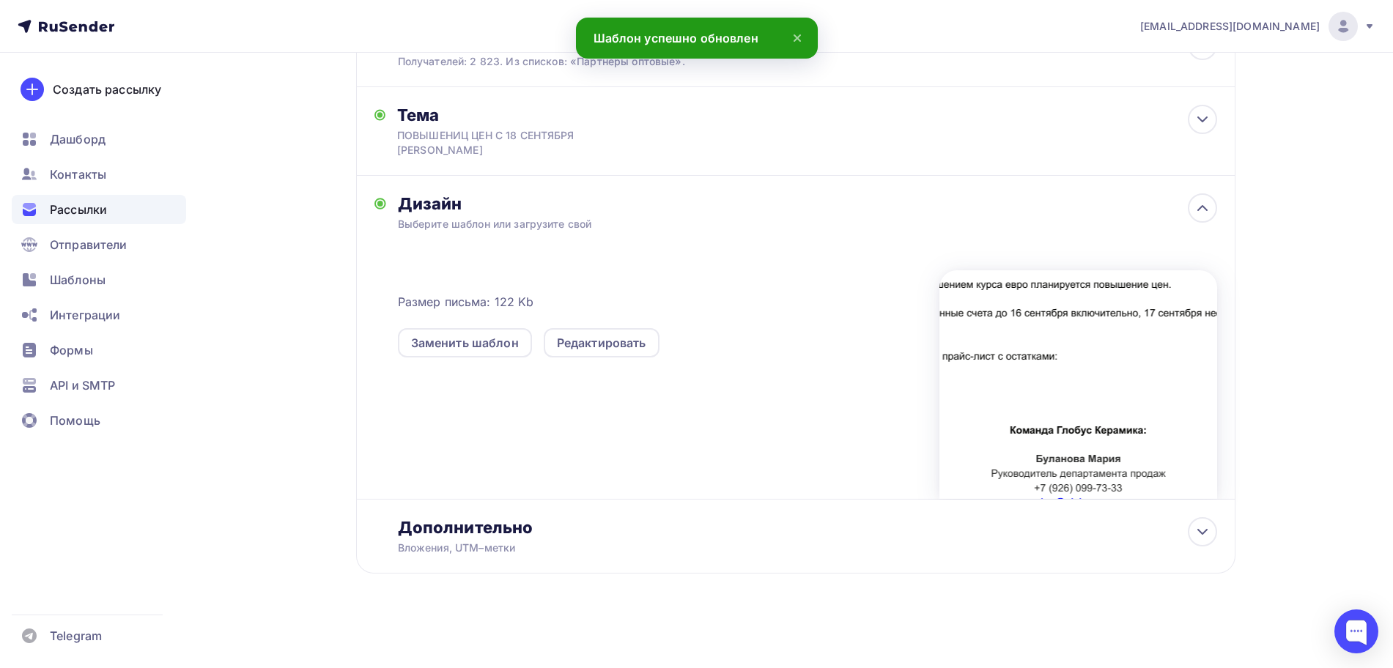
click at [1011, 336] on div at bounding box center [1078, 384] width 278 height 229
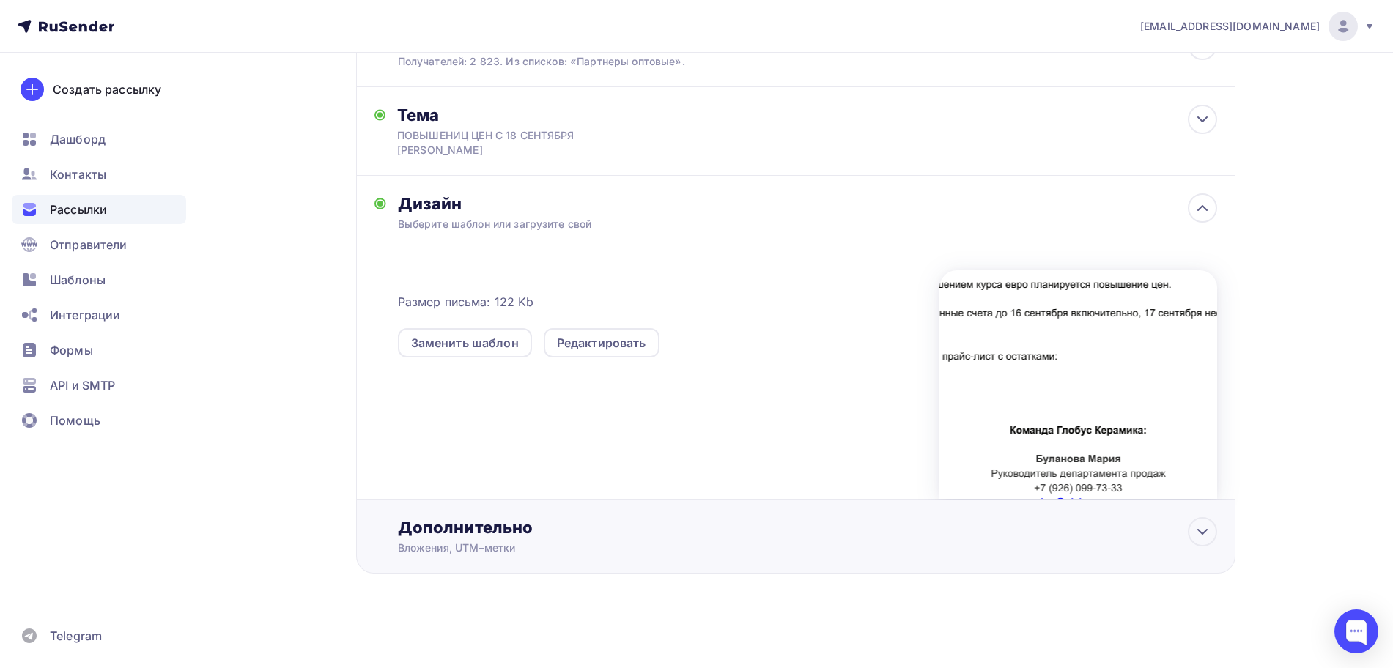
click at [555, 535] on div "Дополнительно" at bounding box center [807, 527] width 819 height 21
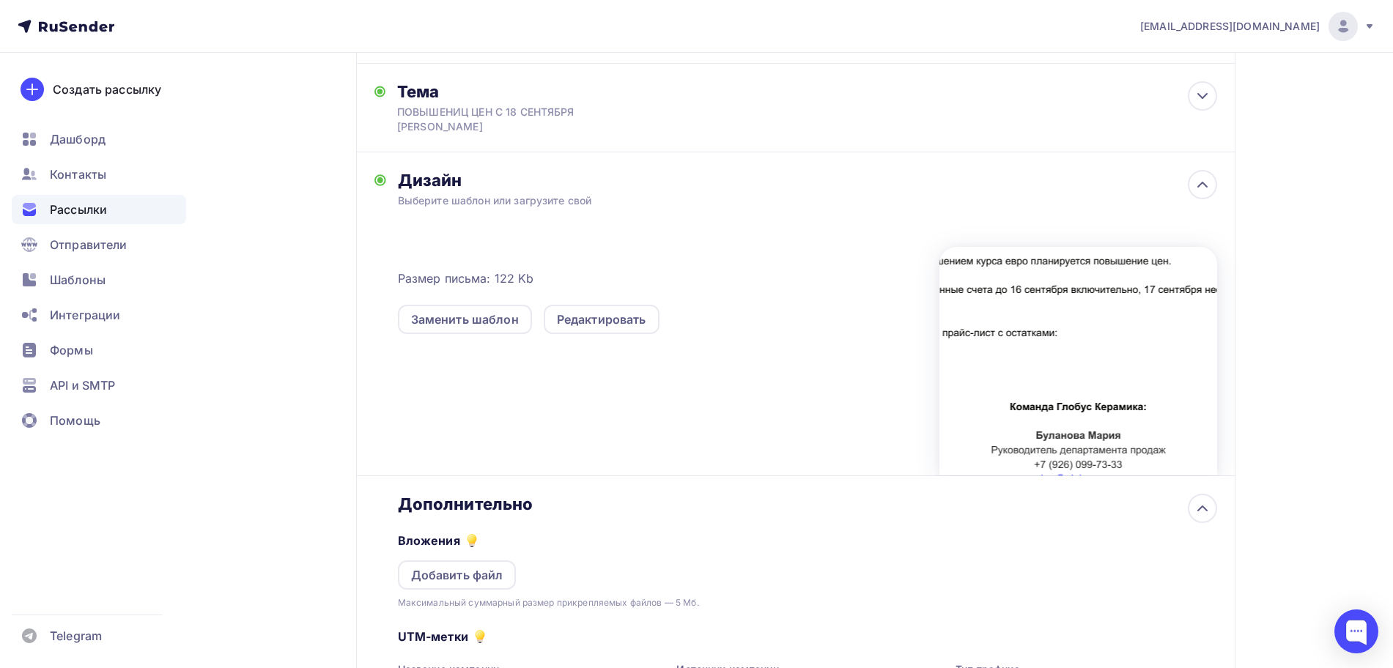
scroll to position [451, 0]
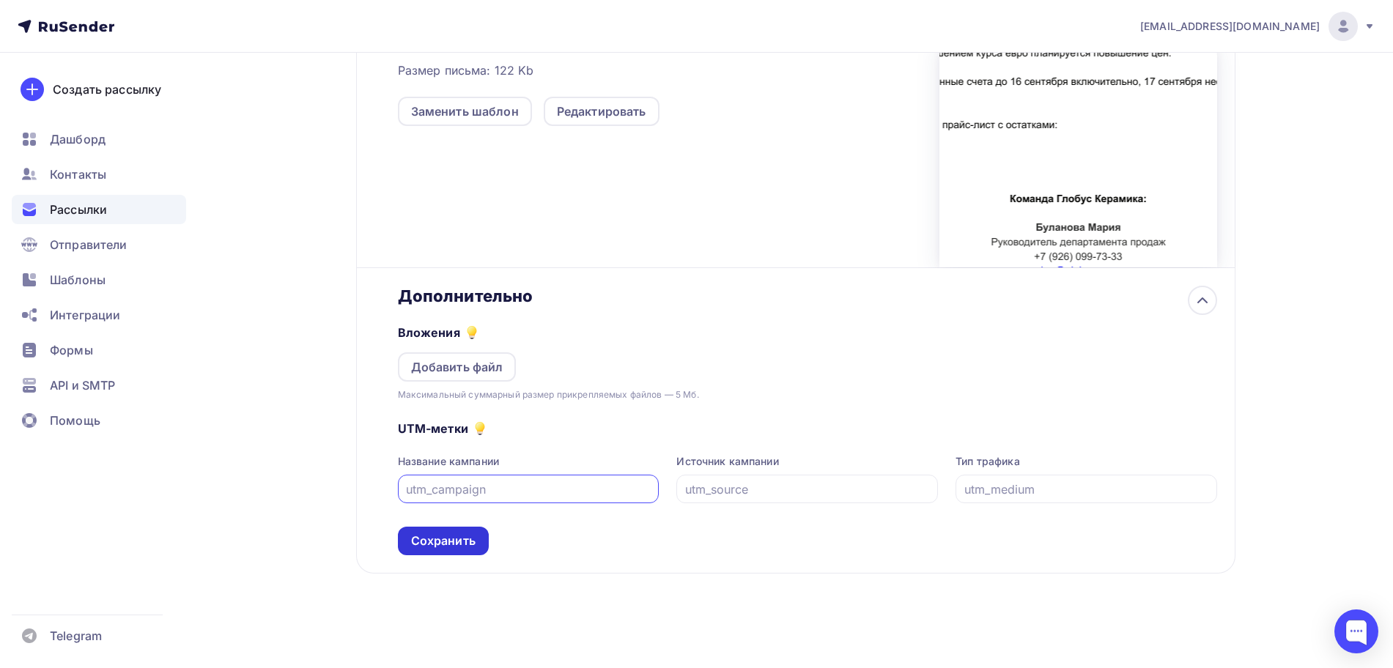
click at [458, 543] on div "Сохранить" at bounding box center [443, 541] width 64 height 17
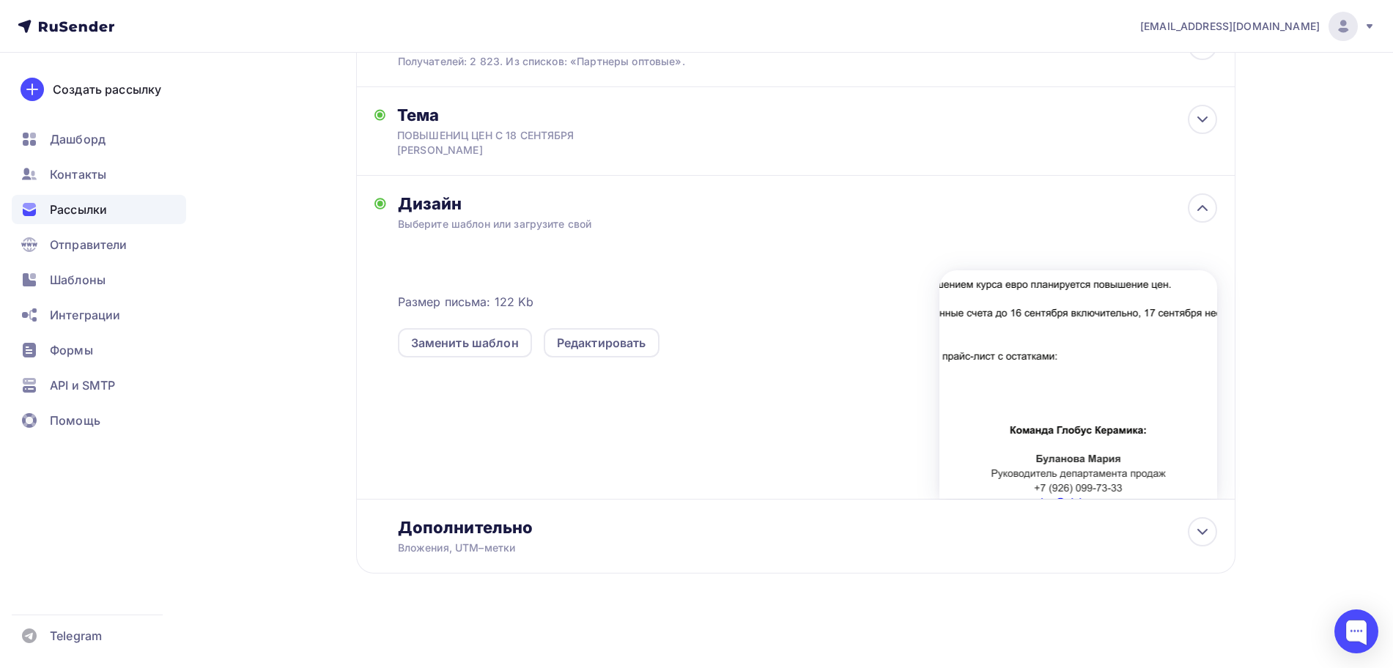
scroll to position [0, 0]
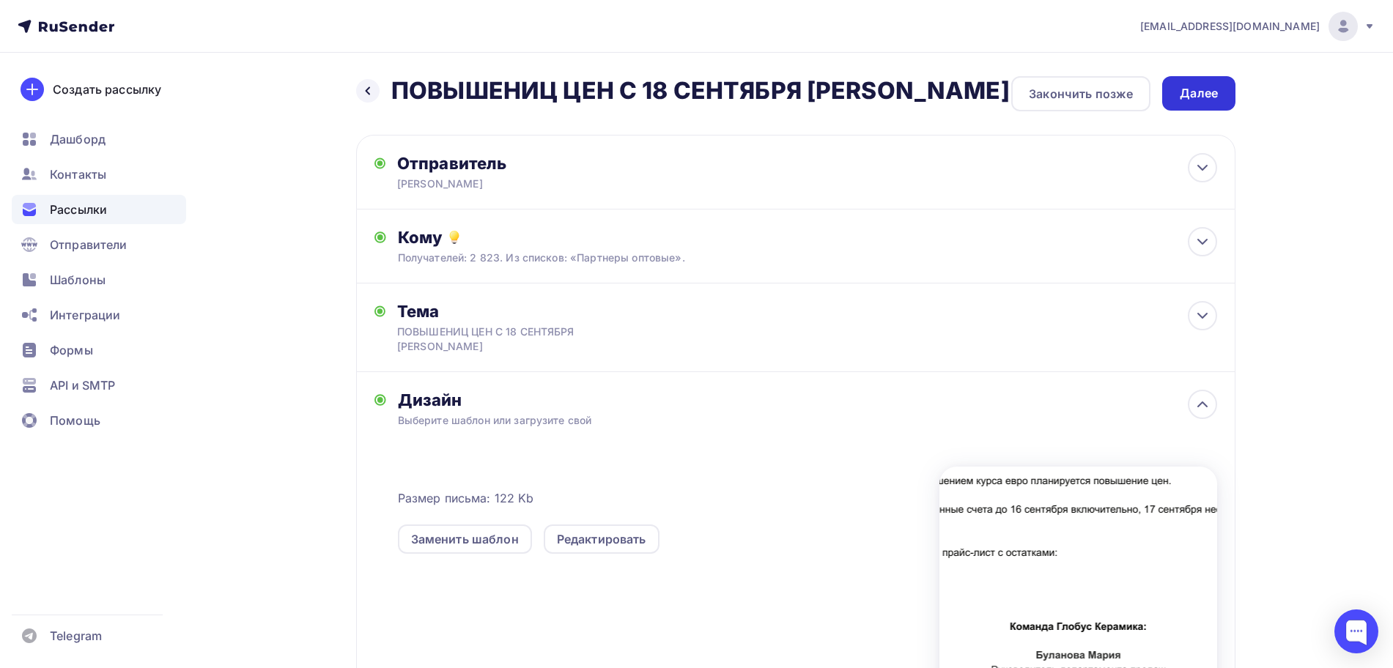
click at [1181, 94] on div "Далее" at bounding box center [1199, 93] width 38 height 17
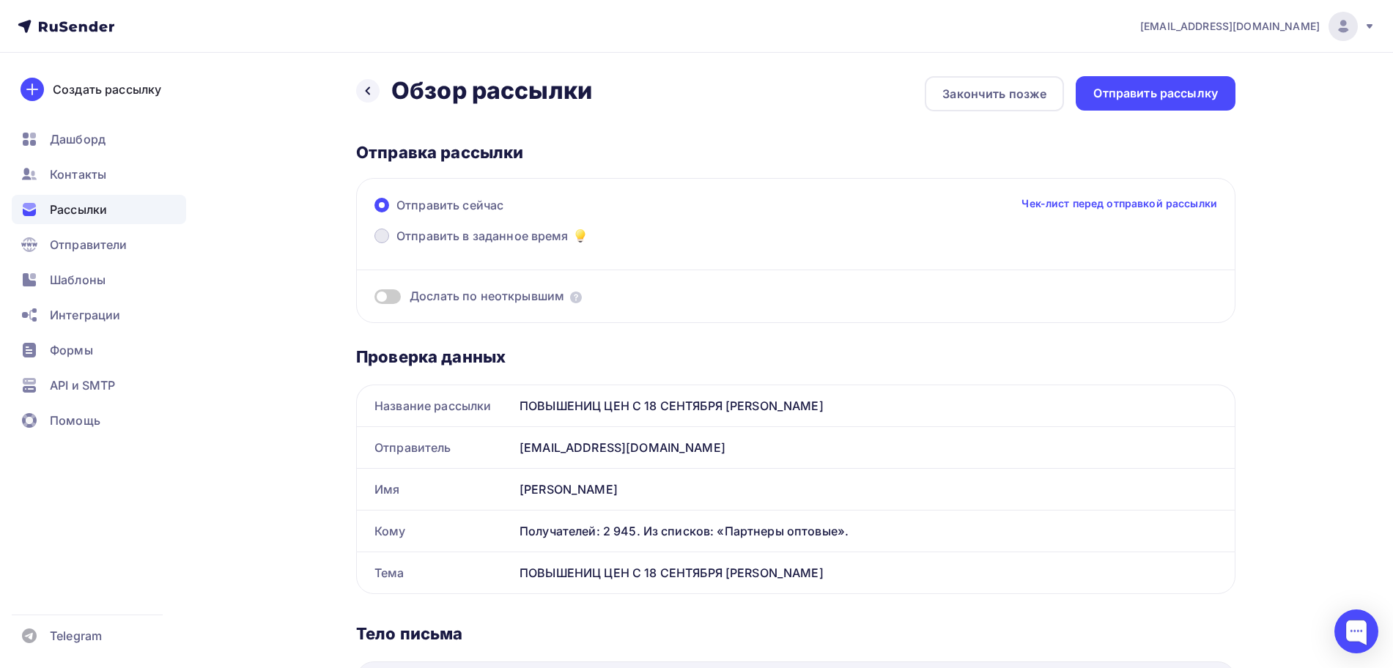
click at [528, 230] on span "Отправить в заданное время" at bounding box center [482, 236] width 172 height 18
click at [396, 245] on input "Отправить в заданное время" at bounding box center [396, 245] width 0 height 0
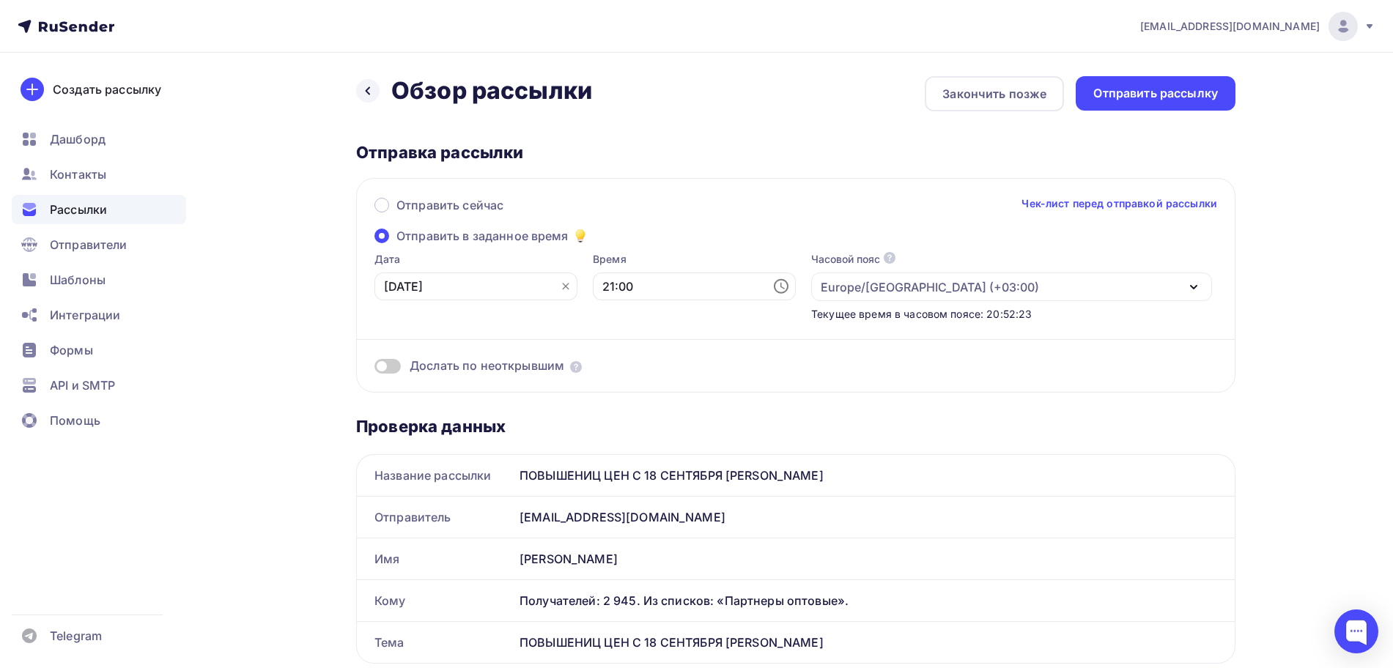
click at [560, 282] on icon at bounding box center [566, 287] width 12 height 12
click at [554, 286] on icon at bounding box center [563, 287] width 18 height 18
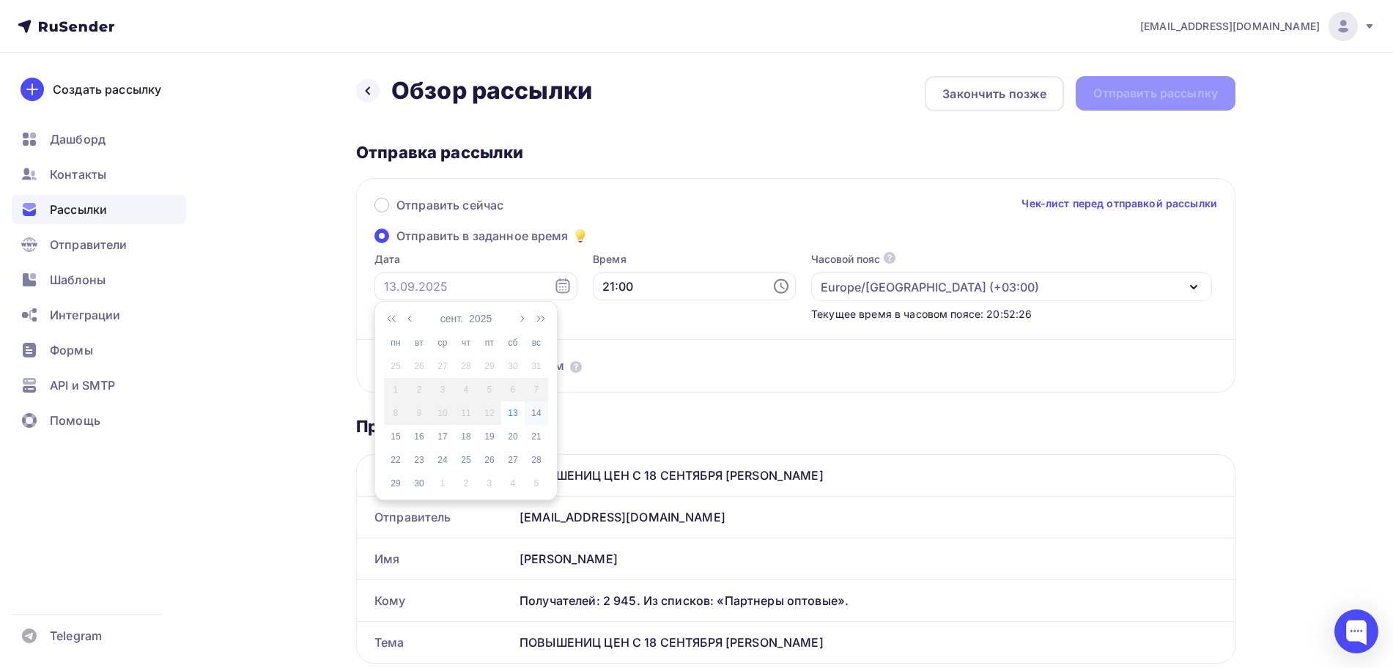
click at [536, 415] on div "14" at bounding box center [536, 413] width 23 height 13
type input "14.09.2025"
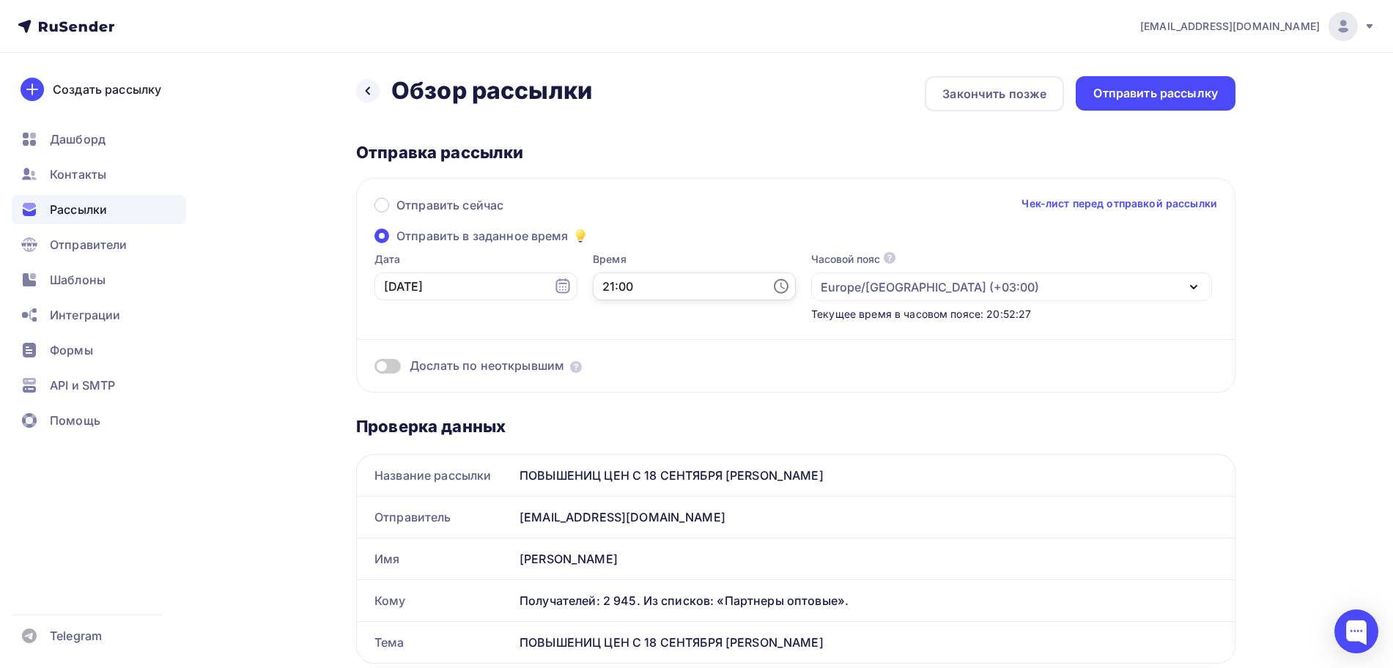
click at [593, 285] on input "21:00" at bounding box center [694, 287] width 203 height 28
click at [772, 289] on icon at bounding box center [781, 287] width 18 height 18
click at [604, 307] on li "09" at bounding box center [615, 306] width 78 height 23
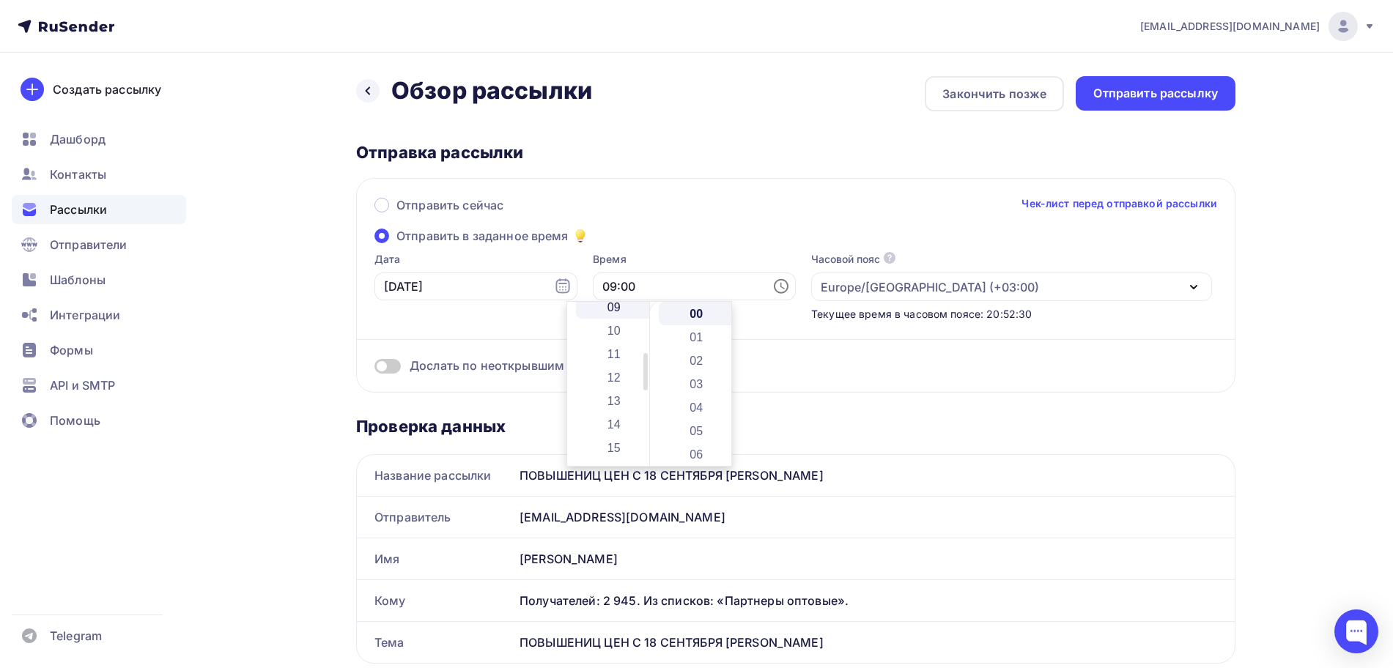
scroll to position [211, 0]
click at [694, 428] on li "05" at bounding box center [698, 430] width 78 height 23
click at [682, 240] on div "Отправить сейчас Чек-лист перед отправкой рассылки Отправить в заданное время Д…" at bounding box center [795, 285] width 879 height 215
click at [680, 285] on input "09:05" at bounding box center [694, 287] width 203 height 28
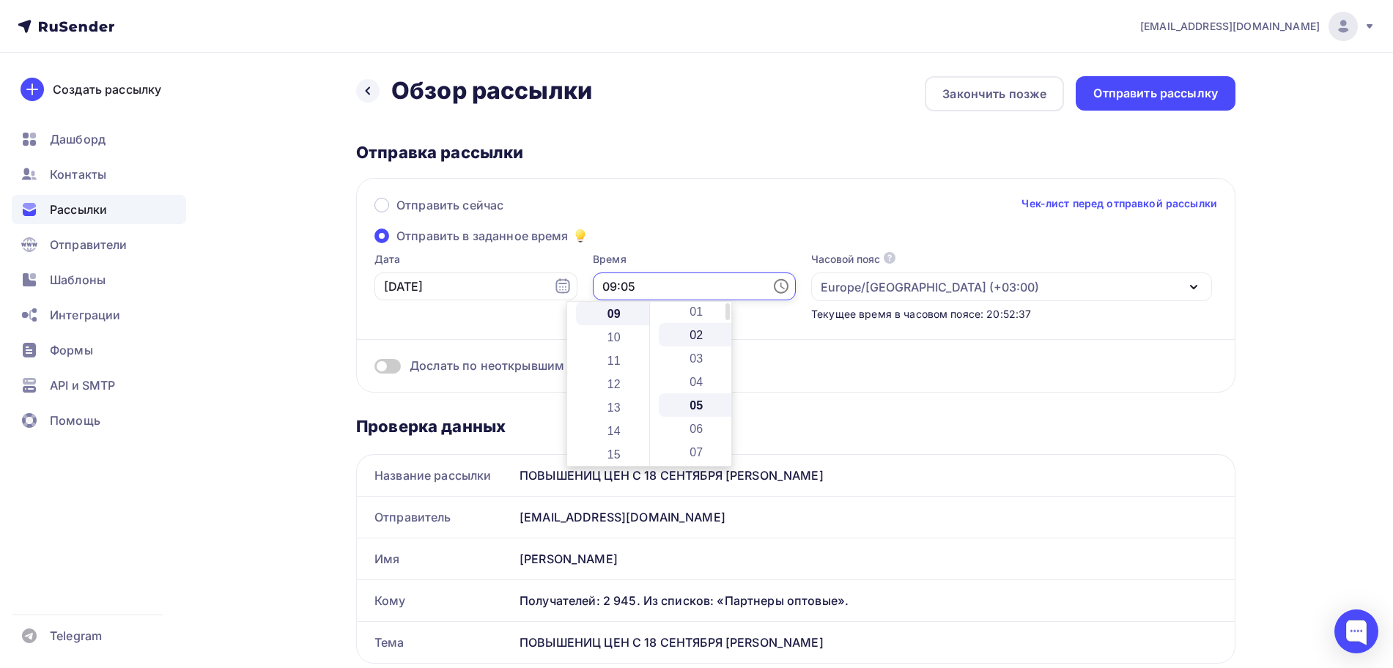
scroll to position [0, 0]
click at [690, 317] on li "00" at bounding box center [698, 313] width 78 height 23
type input "09:00"
click at [682, 202] on div "Отправить сейчас Чек-лист перед отправкой рассылки" at bounding box center [795, 211] width 843 height 31
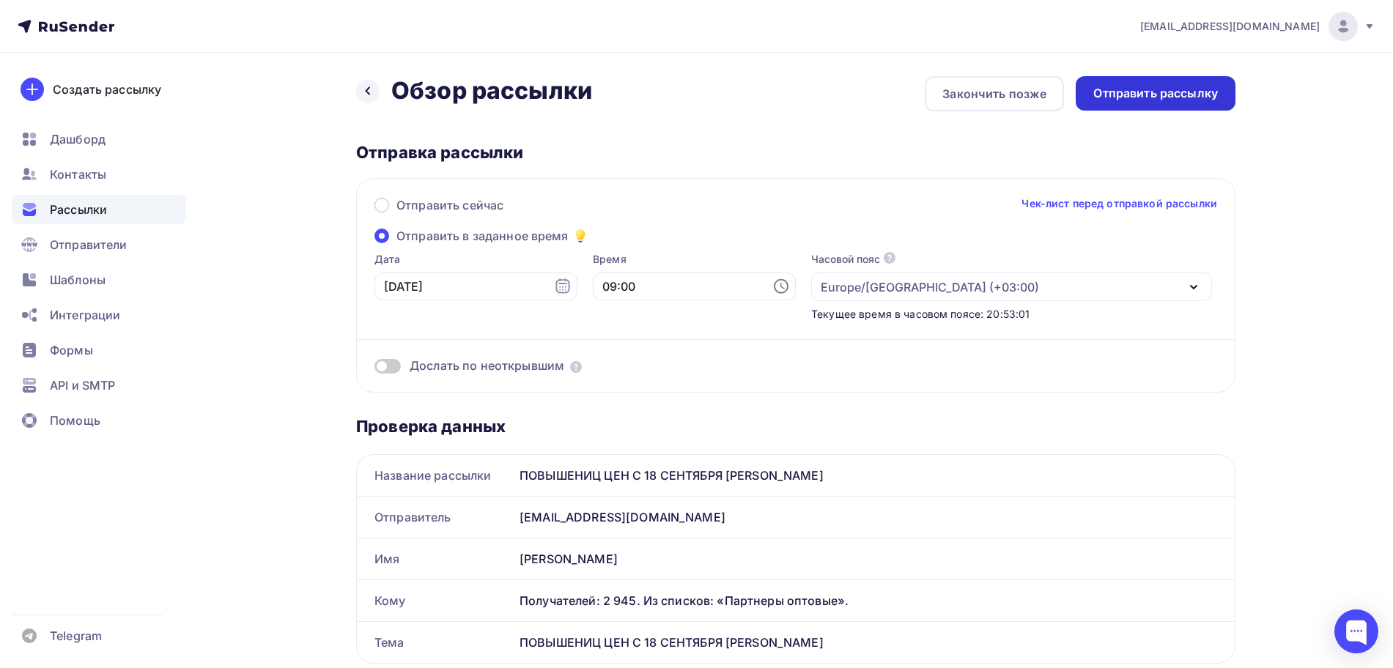
click at [1167, 88] on div "Отправить рассылку" at bounding box center [1155, 93] width 125 height 17
